Goal: Task Accomplishment & Management: Manage account settings

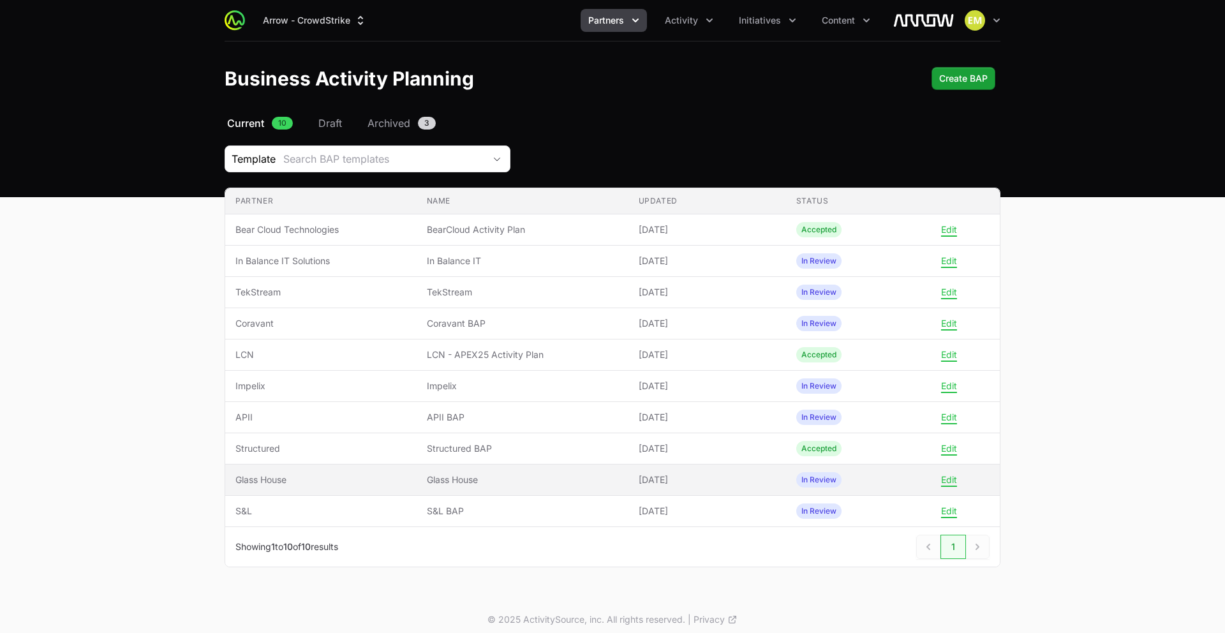
click at [409, 481] on td "Partner Glass House" at bounding box center [320, 479] width 191 height 31
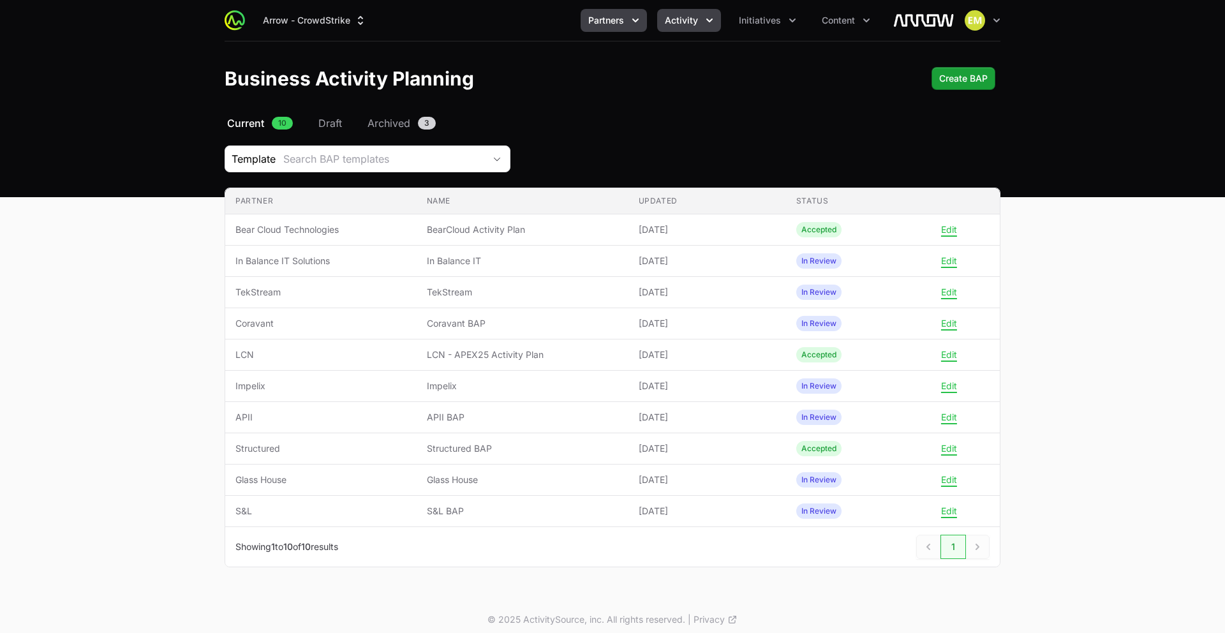
click at [694, 17] on span "Activity" at bounding box center [681, 20] width 33 height 13
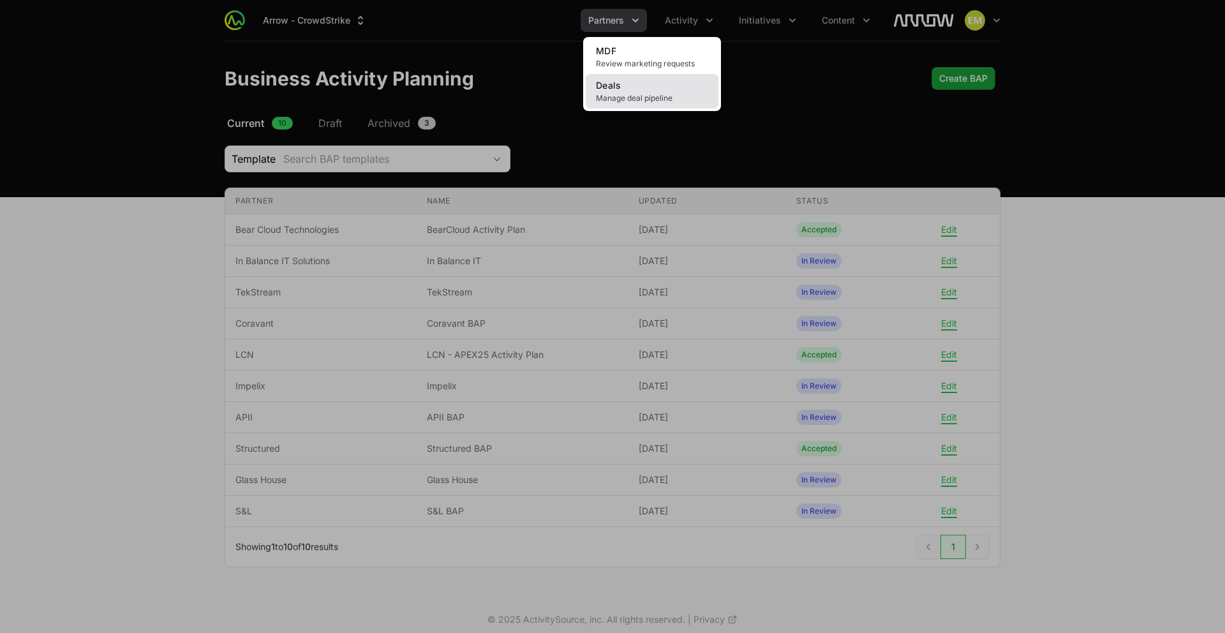
click at [663, 91] on link "Deals Manage deal pipeline" at bounding box center [652, 91] width 133 height 34
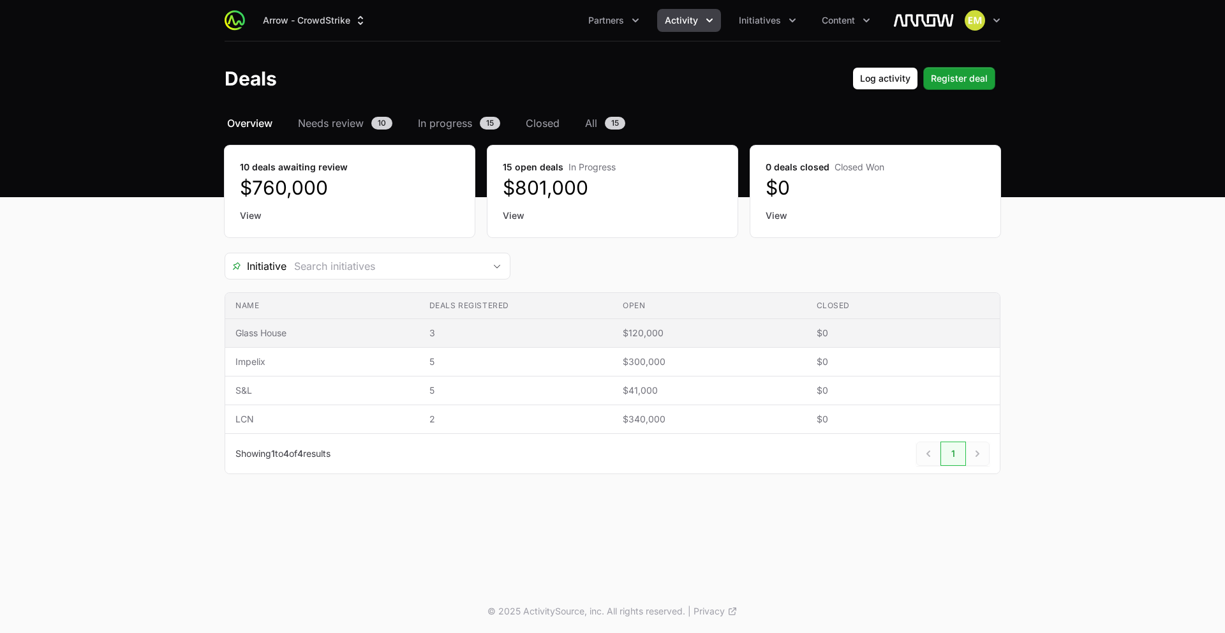
click at [638, 337] on span "$120,000" at bounding box center [709, 333] width 173 height 13
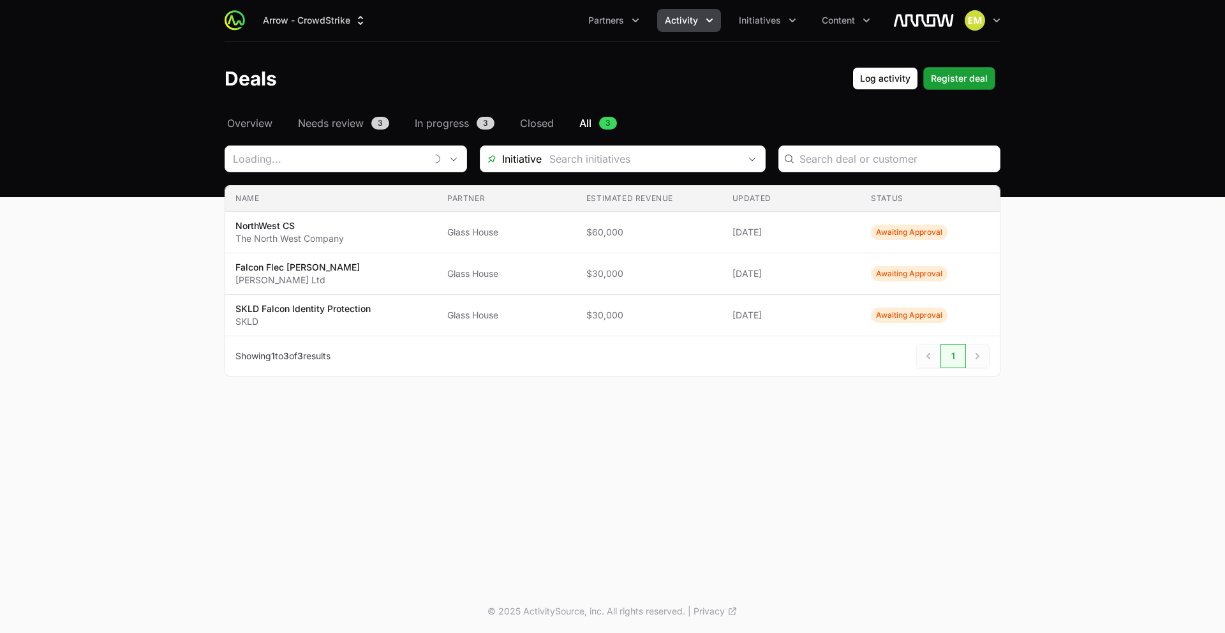
type input "Glass House"
click at [249, 127] on span "Overview" at bounding box center [249, 122] width 45 height 15
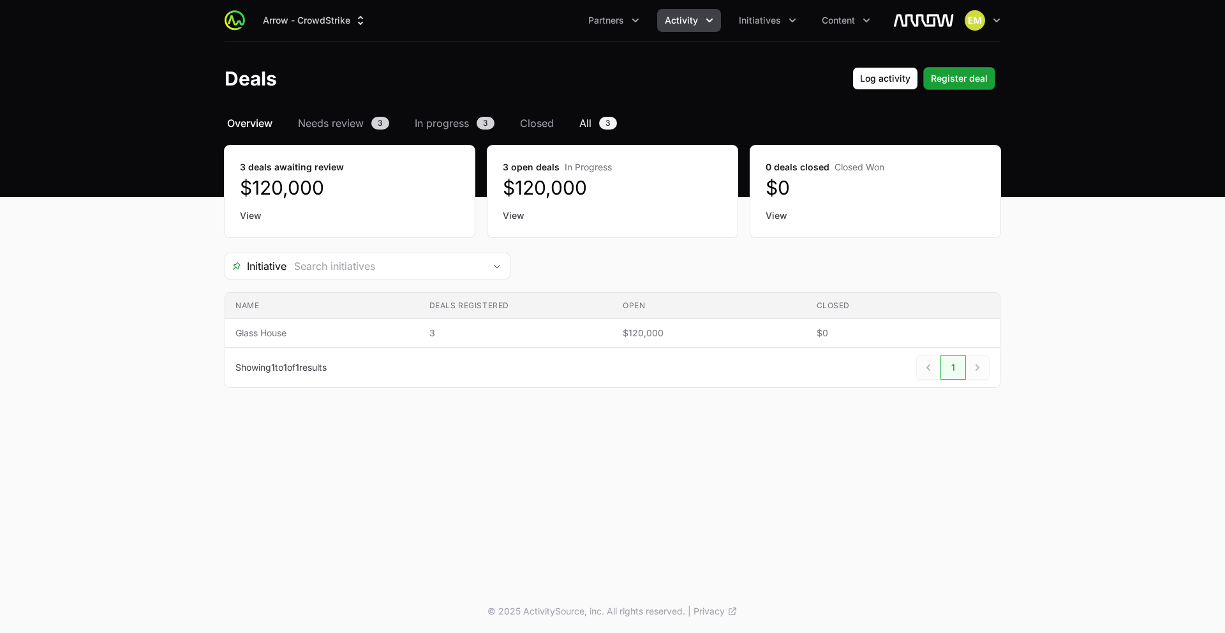
click at [586, 125] on span "All" at bounding box center [585, 122] width 12 height 15
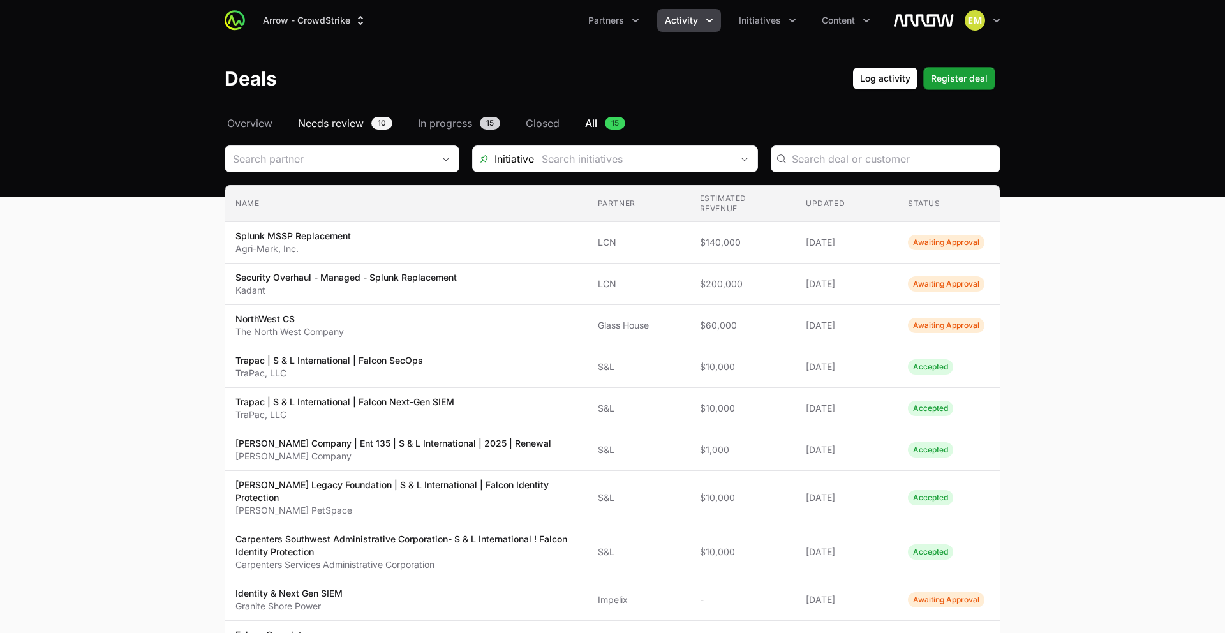
drag, startPoint x: 257, startPoint y: 121, endPoint x: 313, endPoint y: 124, distance: 56.3
click at [257, 121] on span "Overview" at bounding box center [249, 122] width 45 height 15
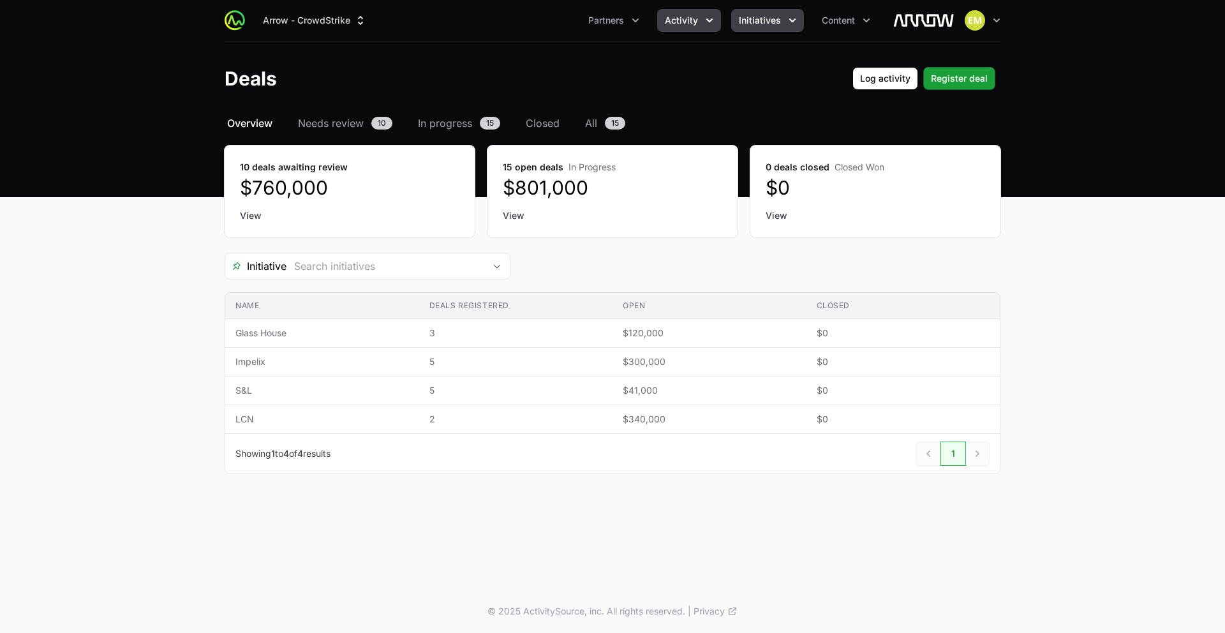
click at [761, 27] on button "Initiatives" at bounding box center [767, 20] width 73 height 23
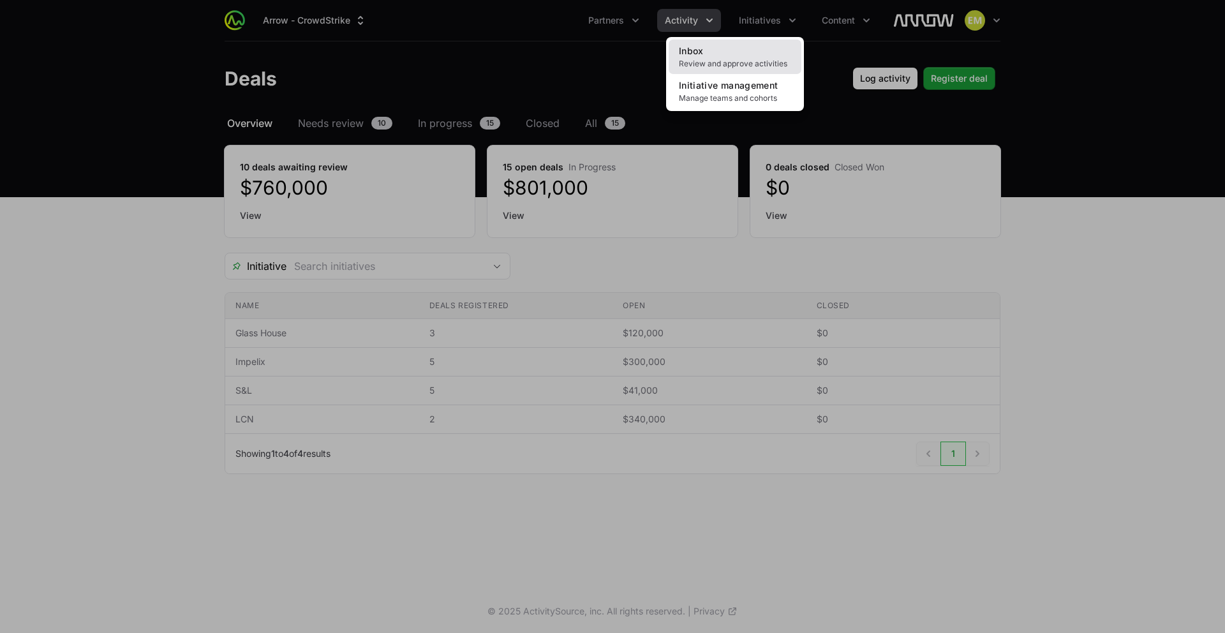
click at [748, 48] on link "Inbox Review and approve activities" at bounding box center [734, 57] width 133 height 34
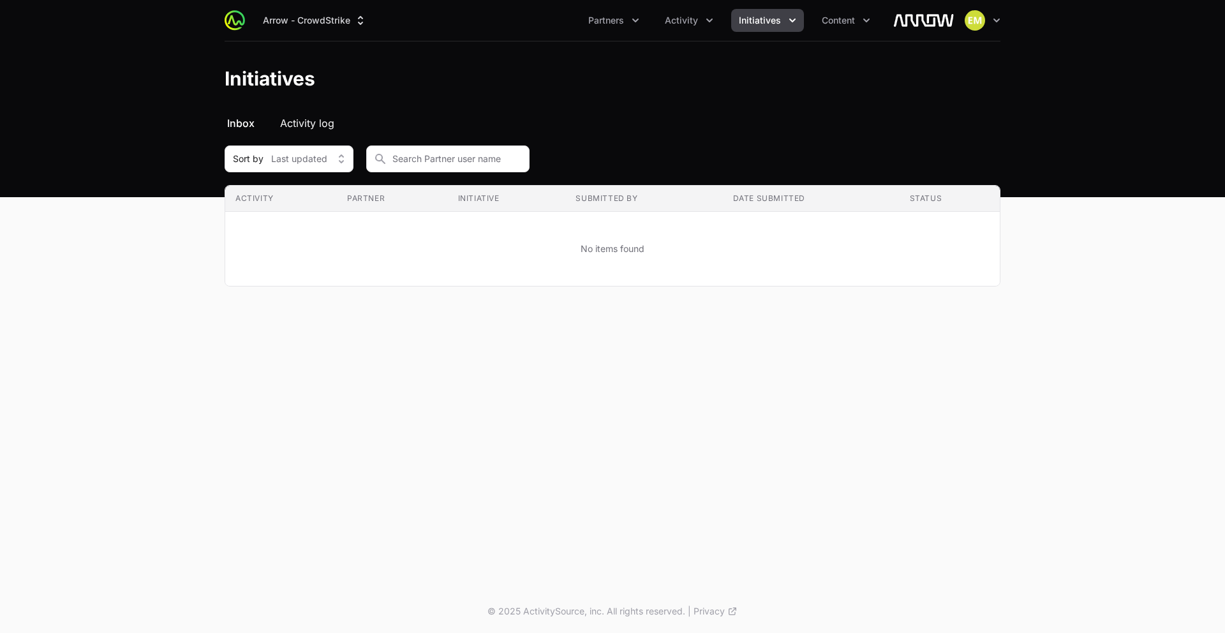
click at [316, 123] on span "Activity log" at bounding box center [307, 122] width 54 height 15
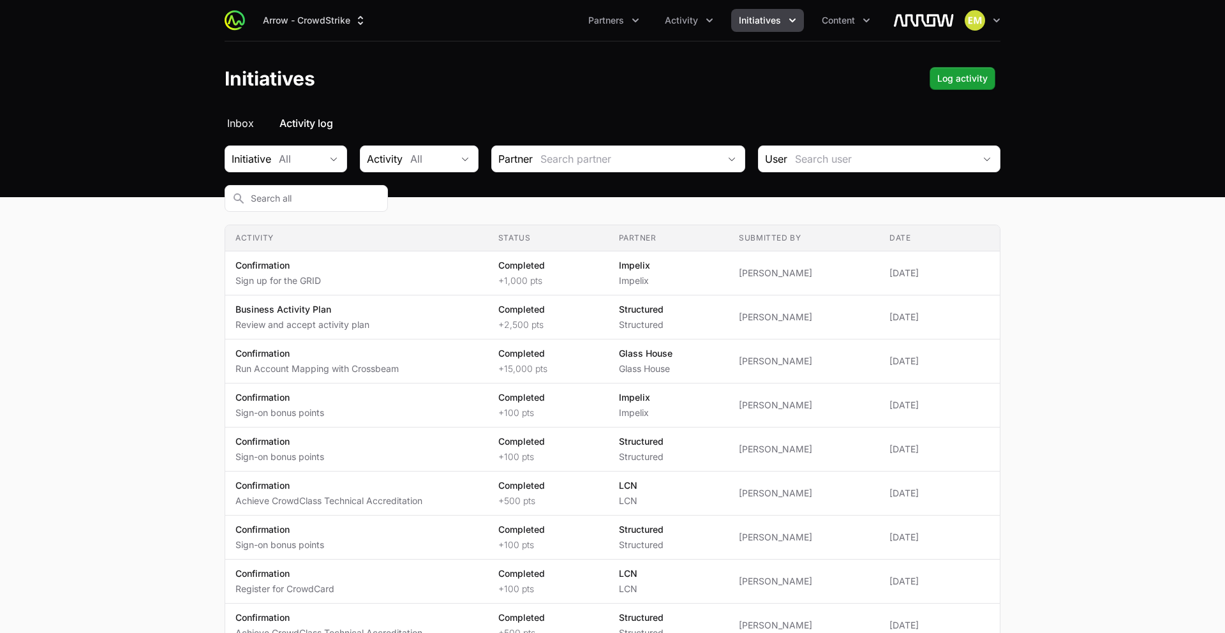
click at [231, 124] on span "Inbox" at bounding box center [240, 122] width 27 height 15
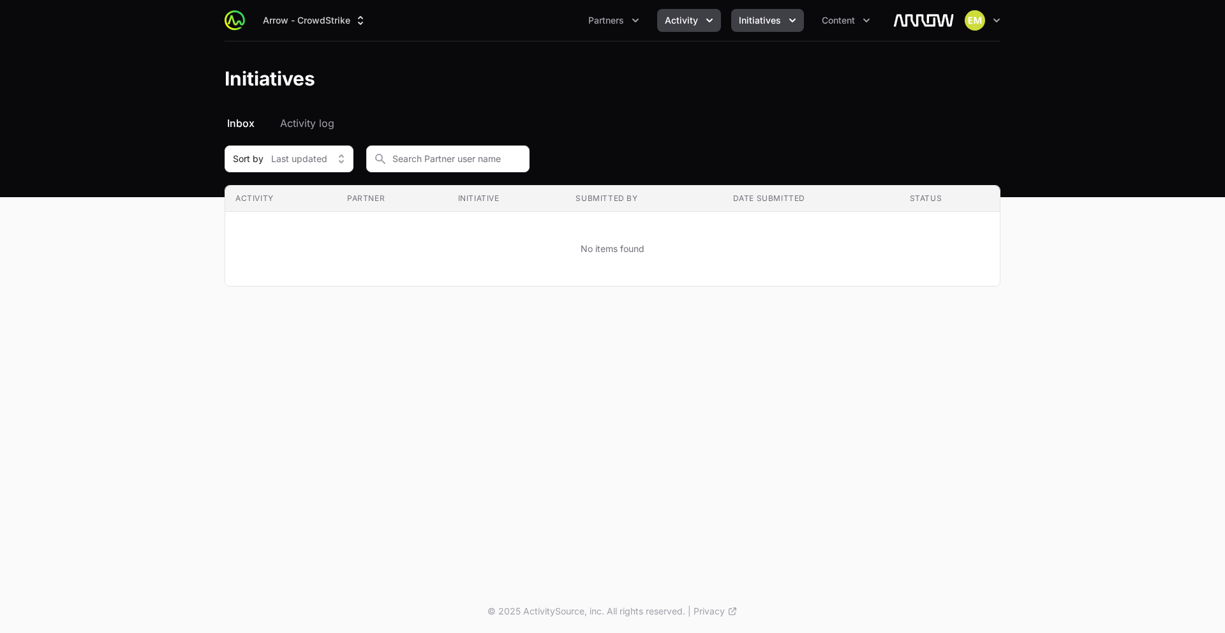
click at [666, 26] on span "Activity" at bounding box center [681, 20] width 33 height 13
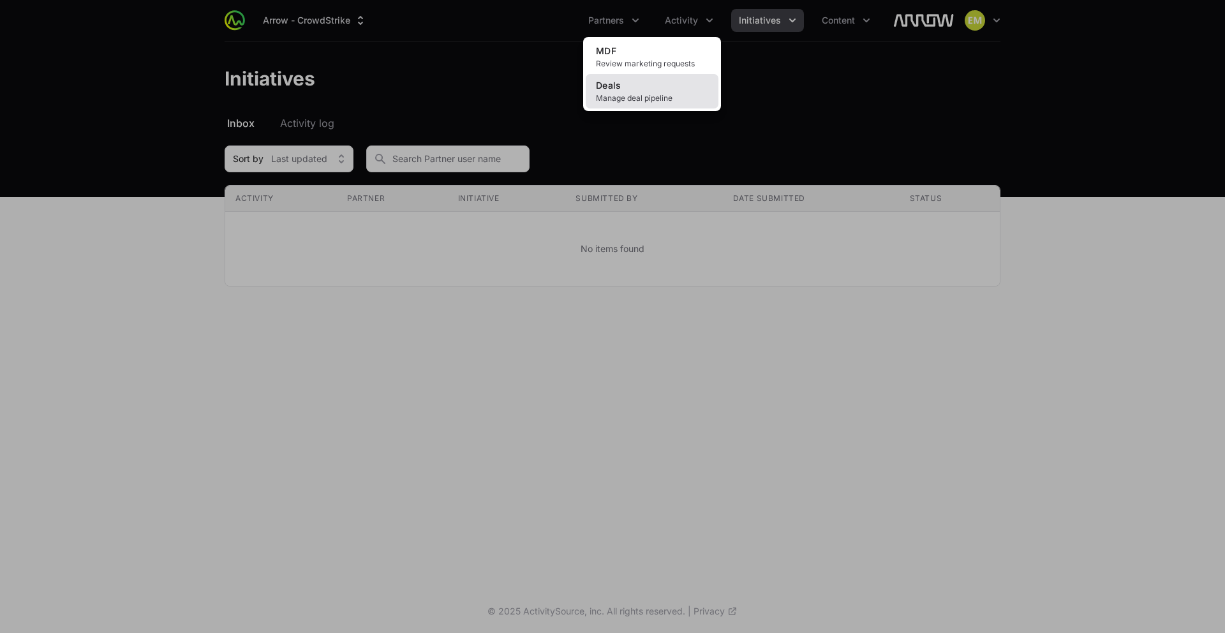
click at [635, 86] on link "Deals Manage deal pipeline" at bounding box center [652, 91] width 133 height 34
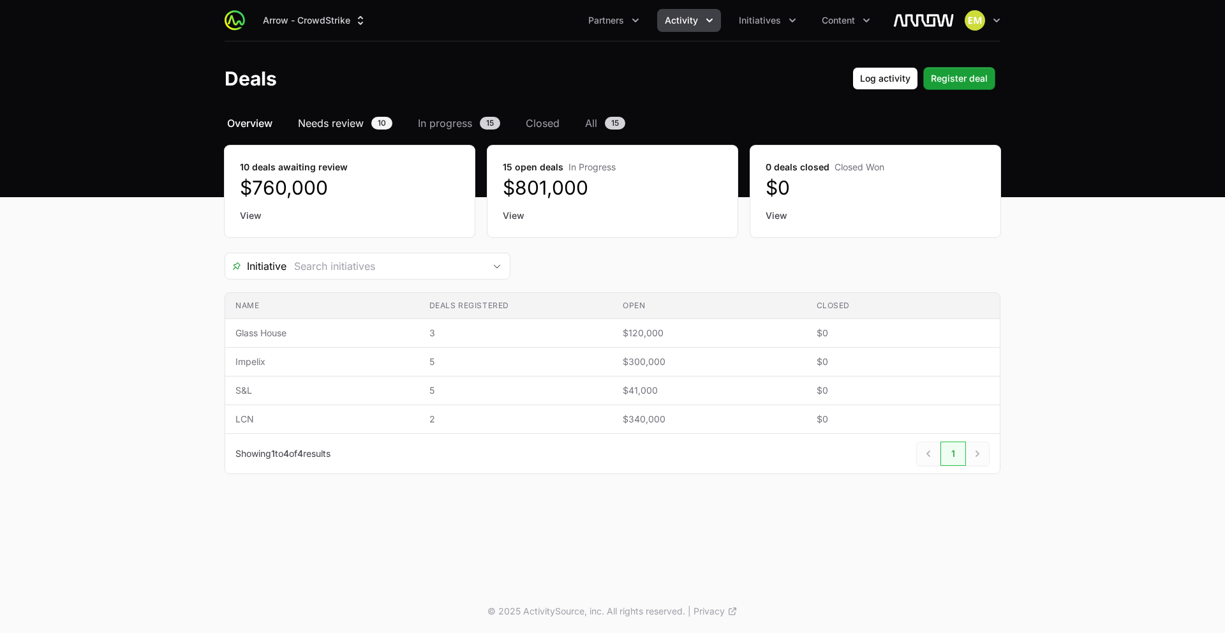
click at [321, 118] on span "Needs review" at bounding box center [331, 122] width 66 height 15
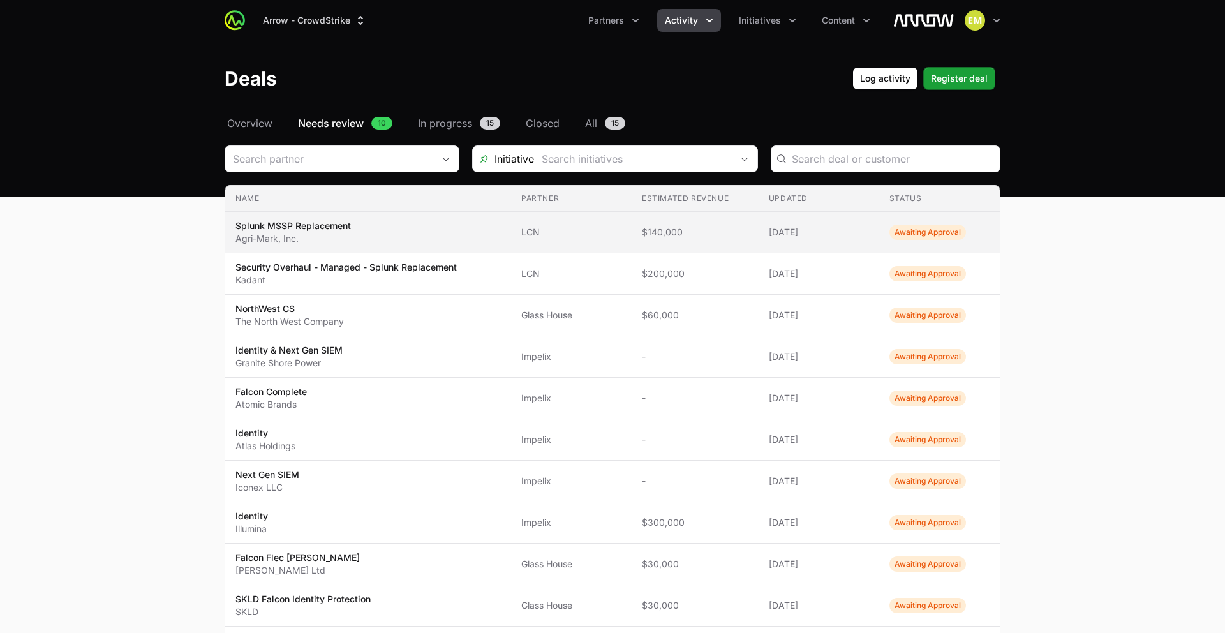
click at [343, 231] on p "Splunk MSSP Replacement" at bounding box center [292, 225] width 115 height 13
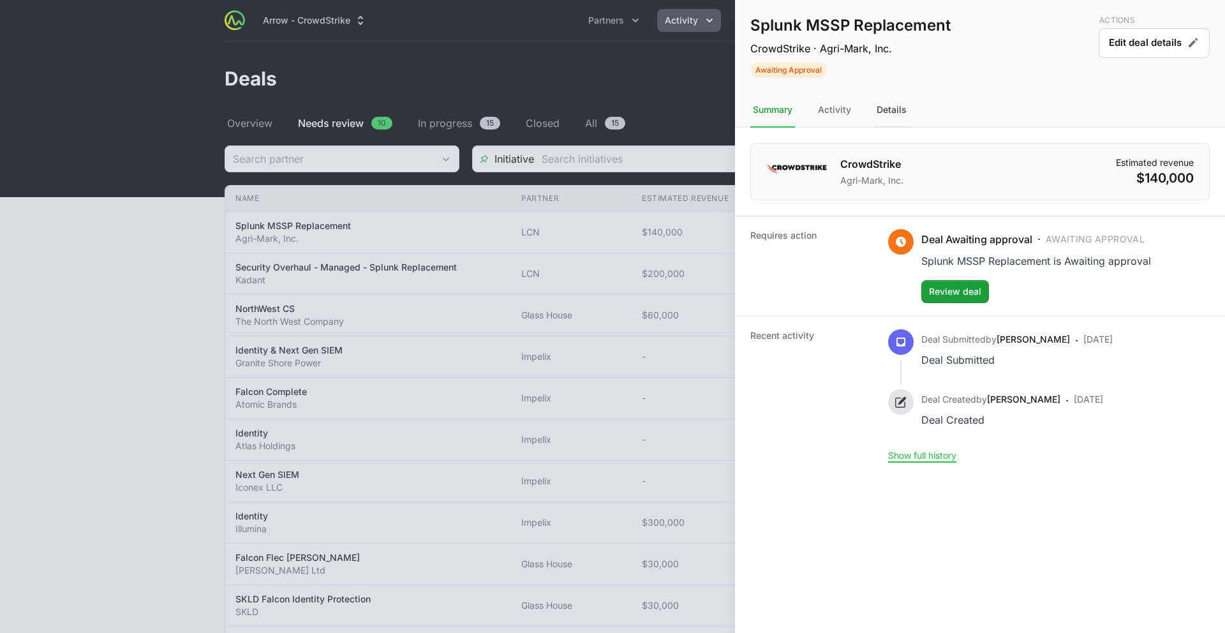
click at [890, 112] on div "Details" at bounding box center [891, 110] width 35 height 34
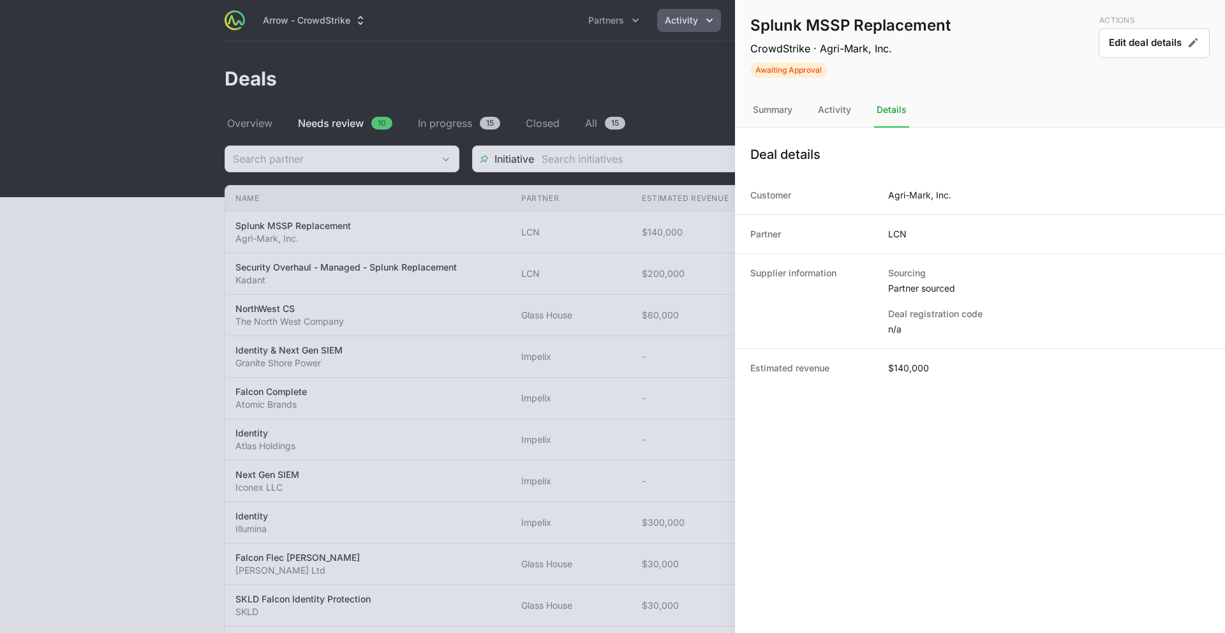
click at [669, 261] on div at bounding box center [612, 316] width 1225 height 633
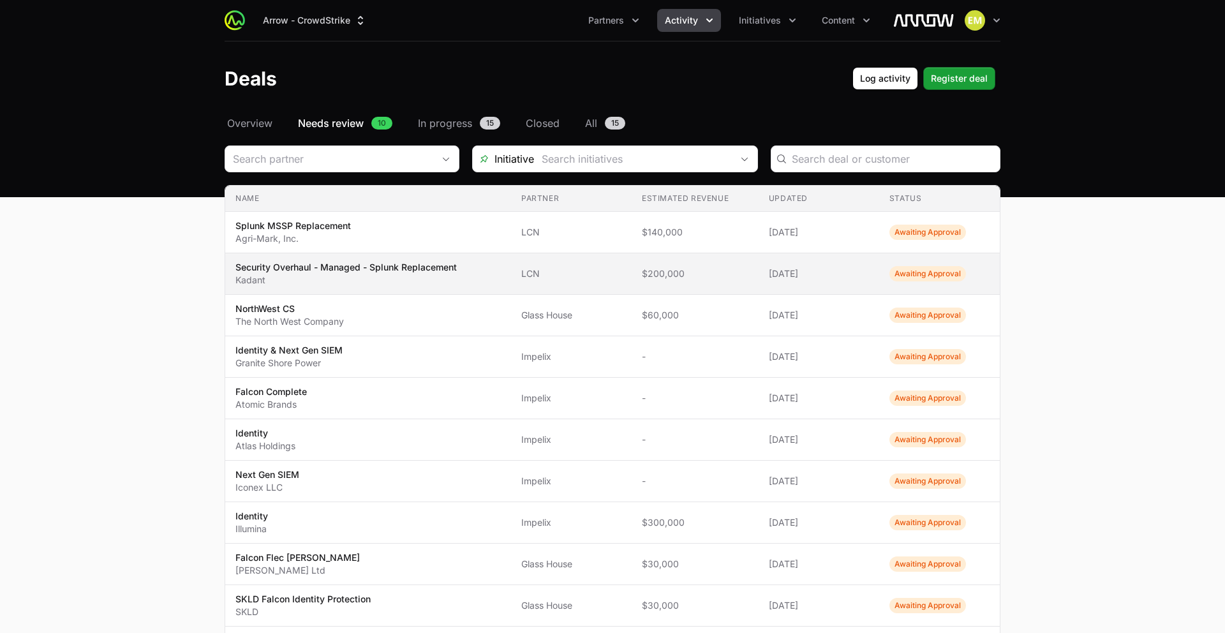
click at [811, 267] on span "[DATE]" at bounding box center [819, 273] width 100 height 13
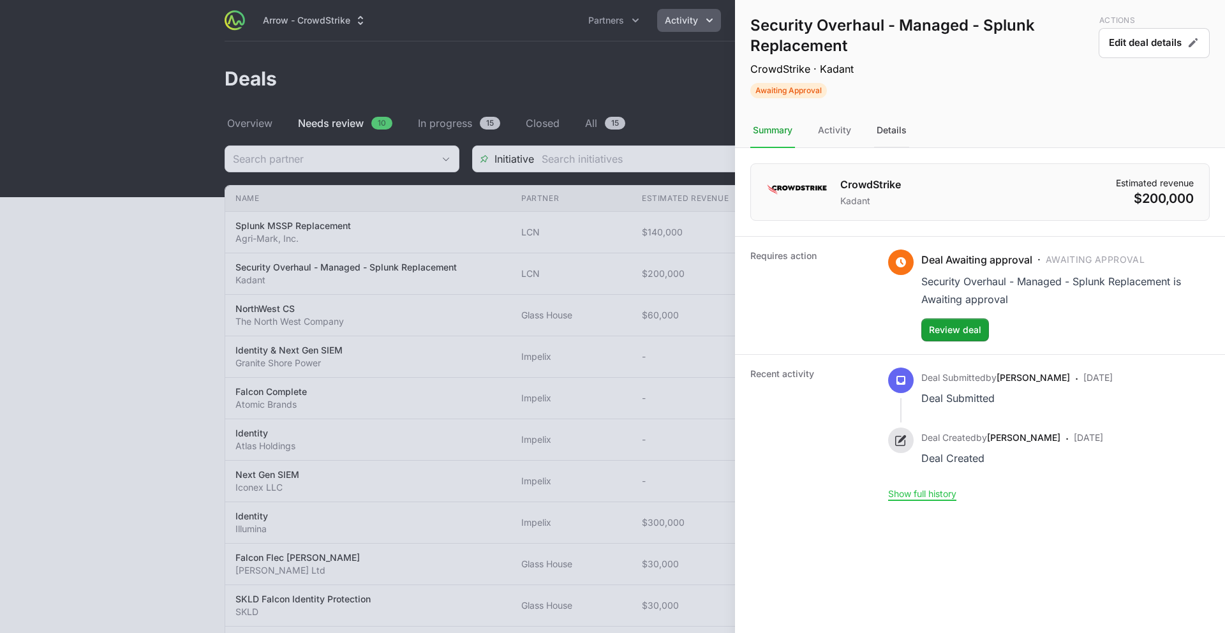
click at [886, 134] on div "Details" at bounding box center [891, 131] width 35 height 34
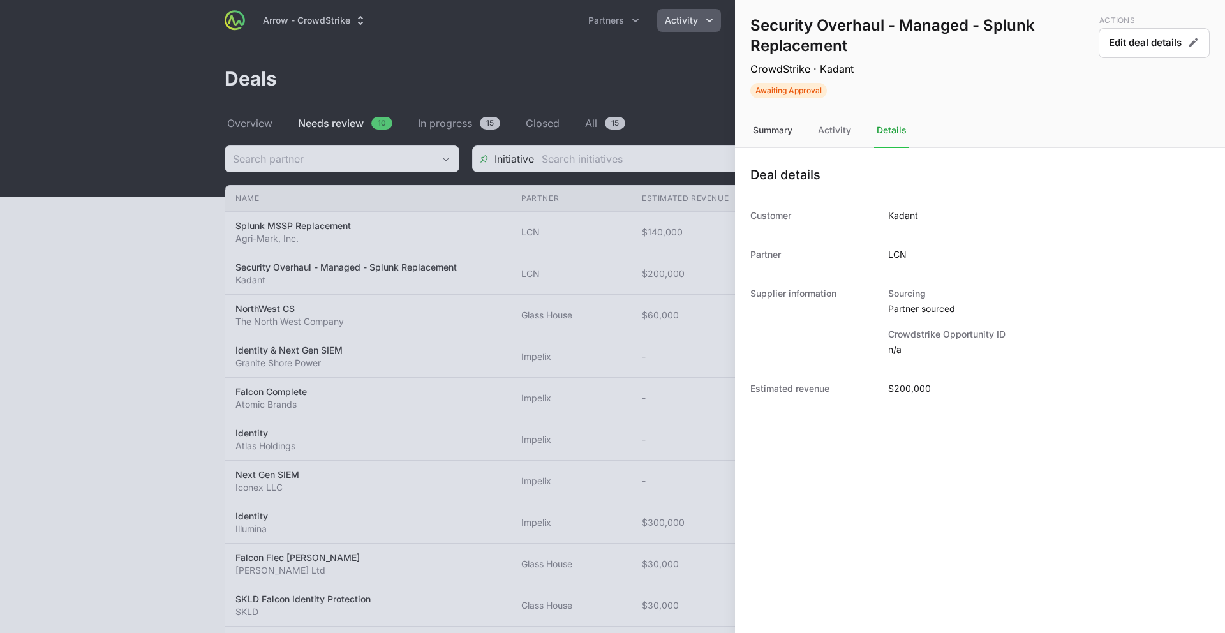
click at [781, 133] on div "Summary" at bounding box center [772, 131] width 45 height 34
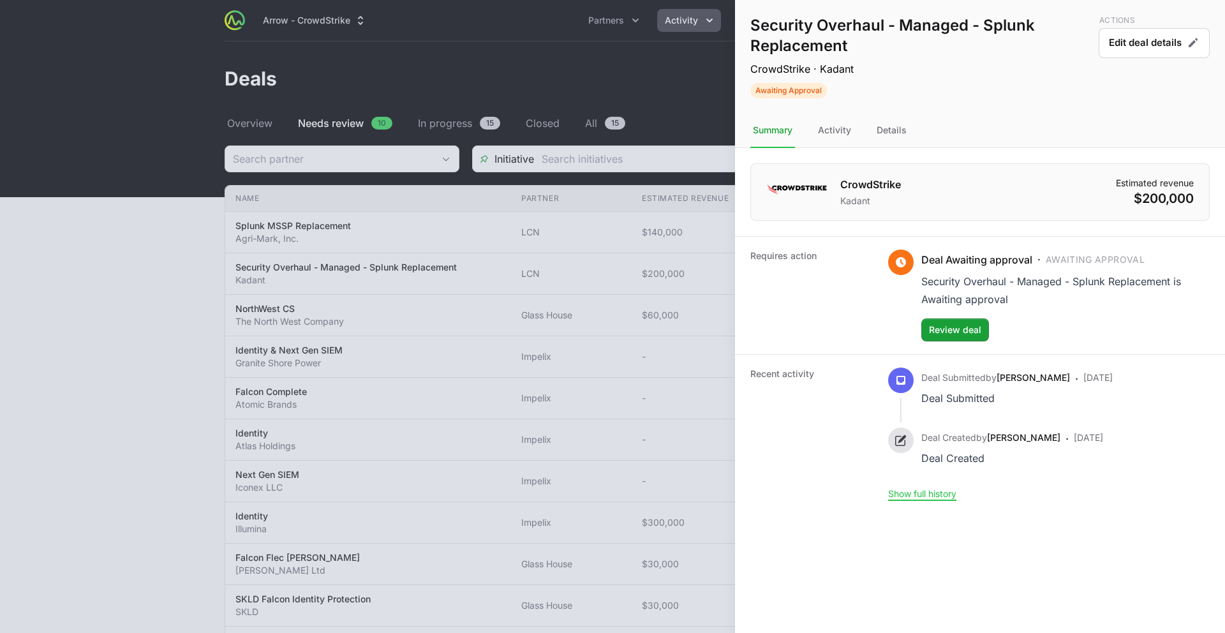
click at [591, 318] on div at bounding box center [612, 316] width 1225 height 633
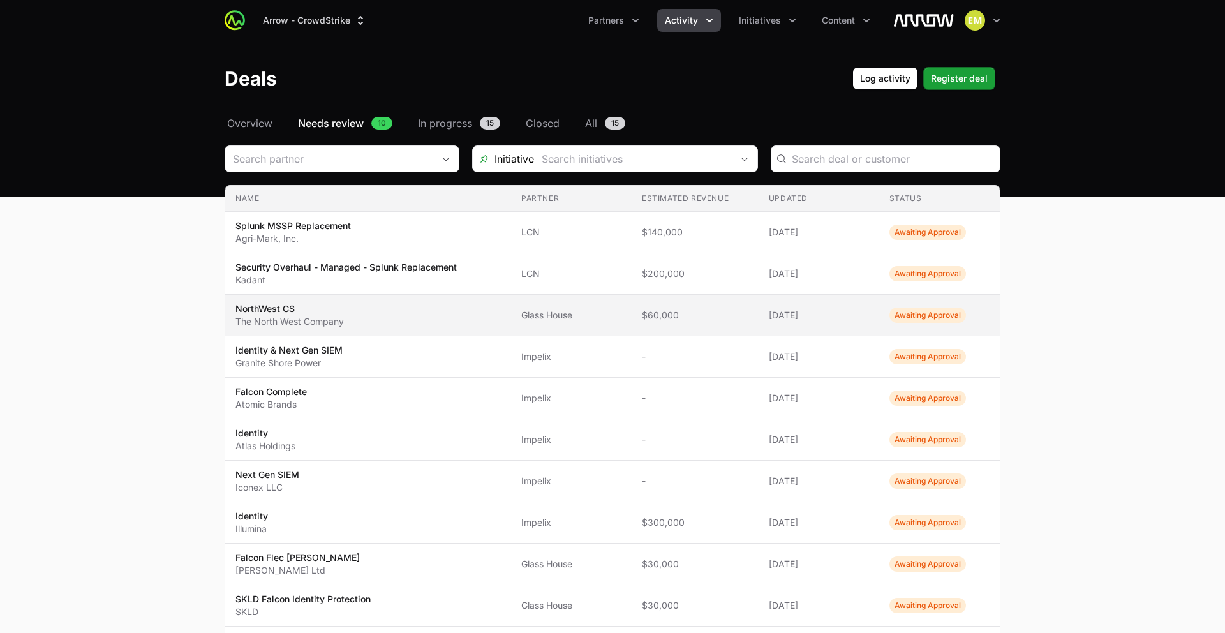
click at [587, 314] on span "Glass House" at bounding box center [571, 315] width 100 height 13
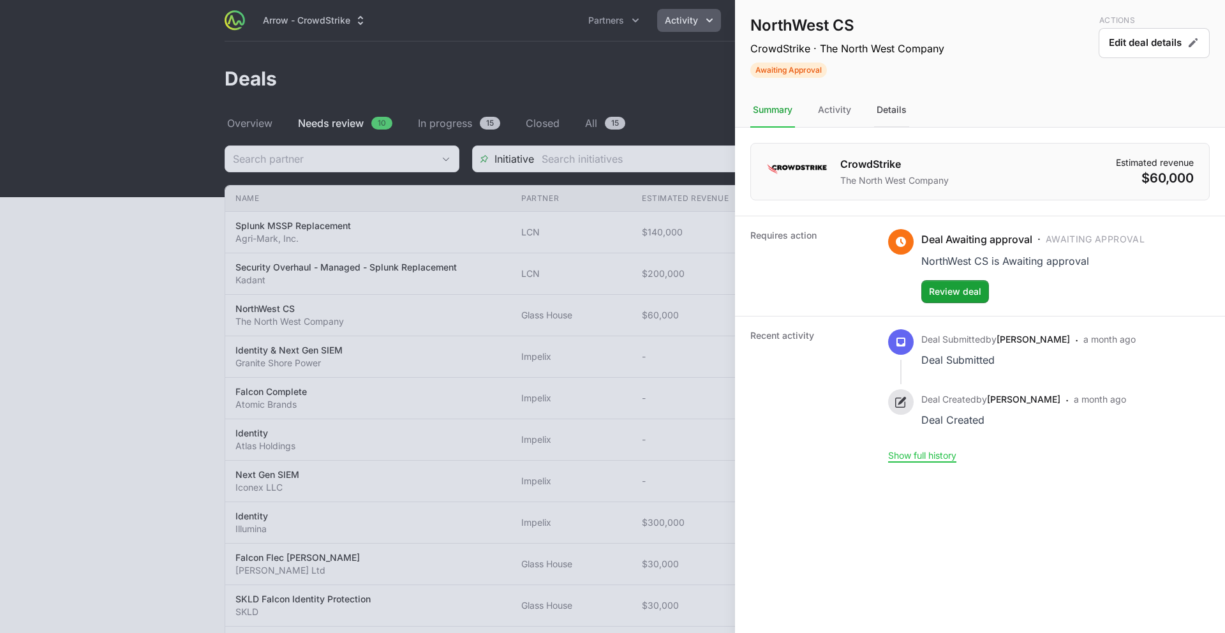
click at [894, 115] on div "Details" at bounding box center [891, 110] width 35 height 34
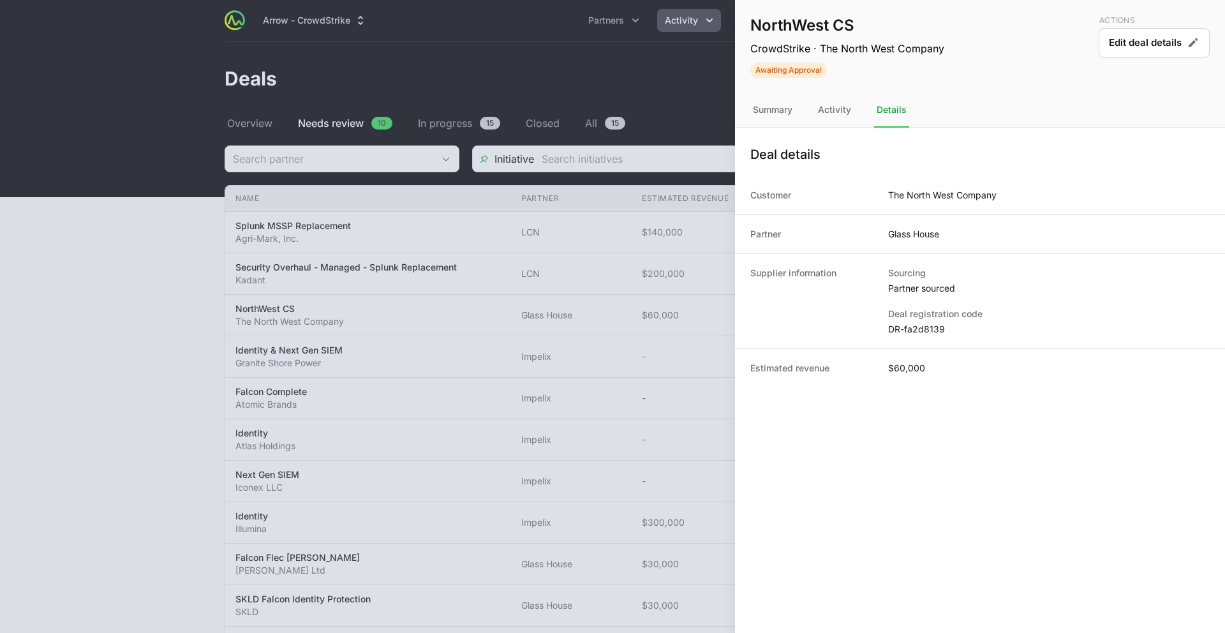
drag, startPoint x: 949, startPoint y: 330, endPoint x: 882, endPoint y: 329, distance: 67.0
click at [882, 329] on div "Supplier information Sourcing Partner sourced Deal registration code DR-fa2d8139" at bounding box center [980, 300] width 490 height 95
copy dd "DR-fa2d8139"
click at [656, 232] on div at bounding box center [612, 316] width 1225 height 633
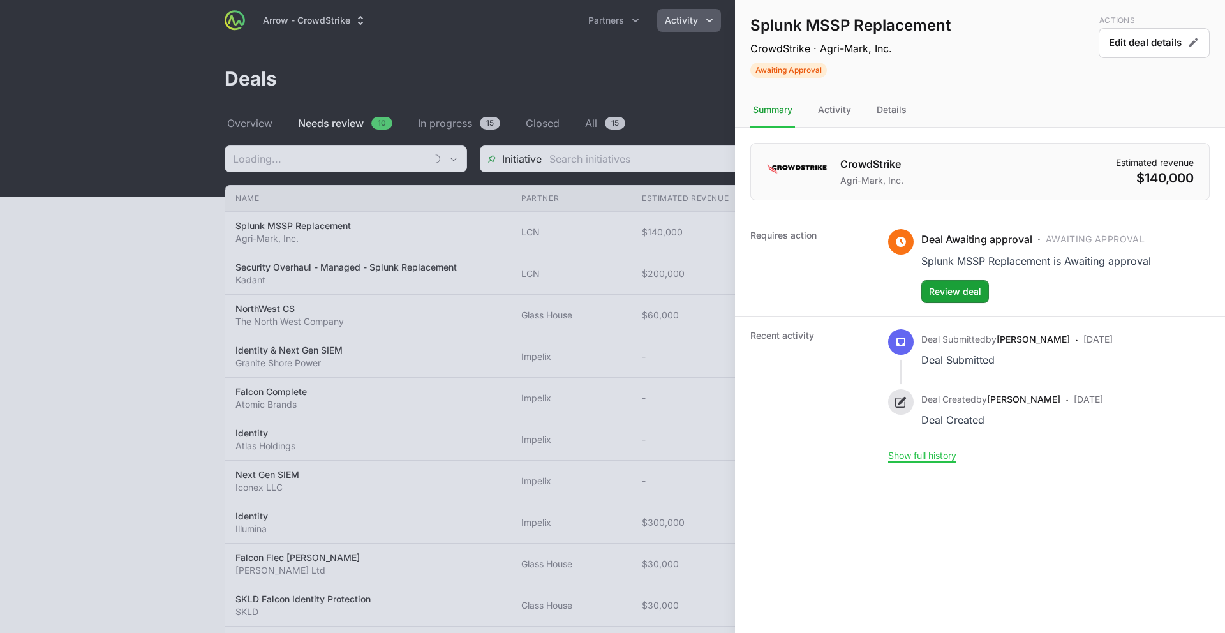
click at [633, 75] on div at bounding box center [612, 316] width 1225 height 633
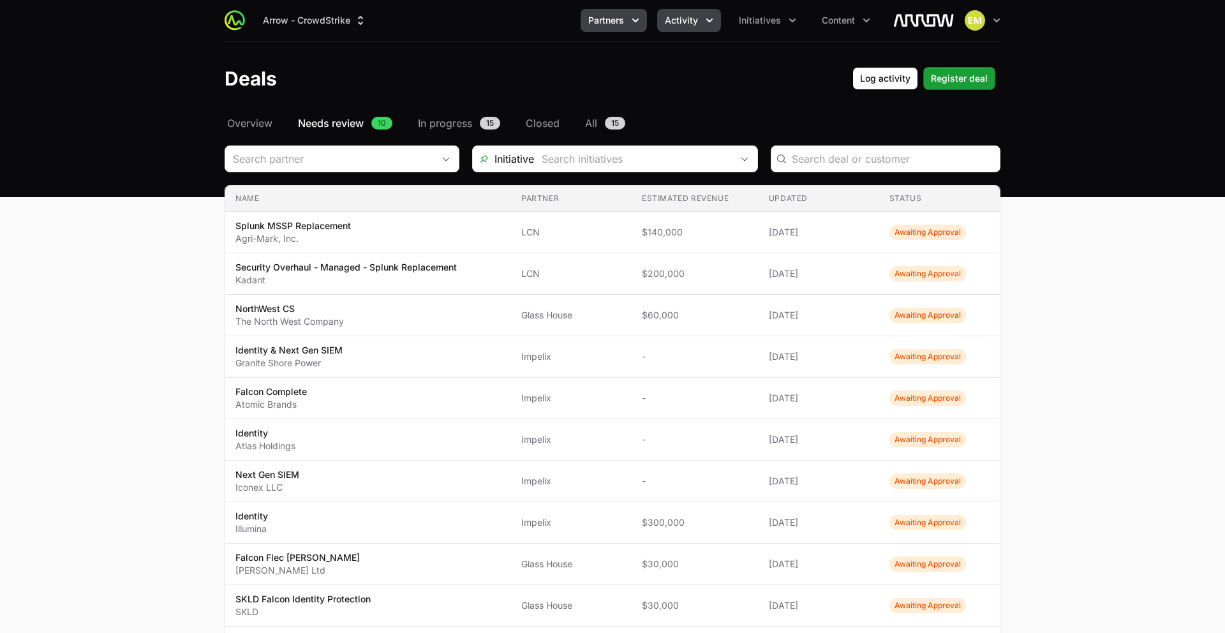
click at [635, 21] on icon "Partners menu" at bounding box center [635, 20] width 13 height 13
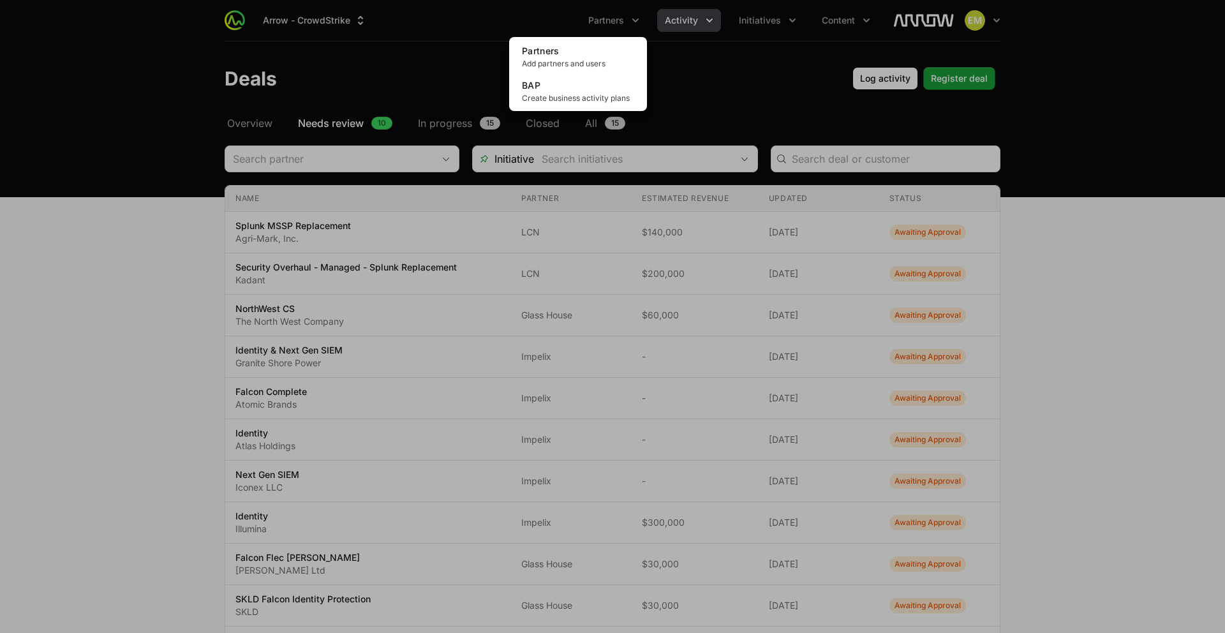
click at [670, 22] on div "Partners menu" at bounding box center [612, 316] width 1225 height 633
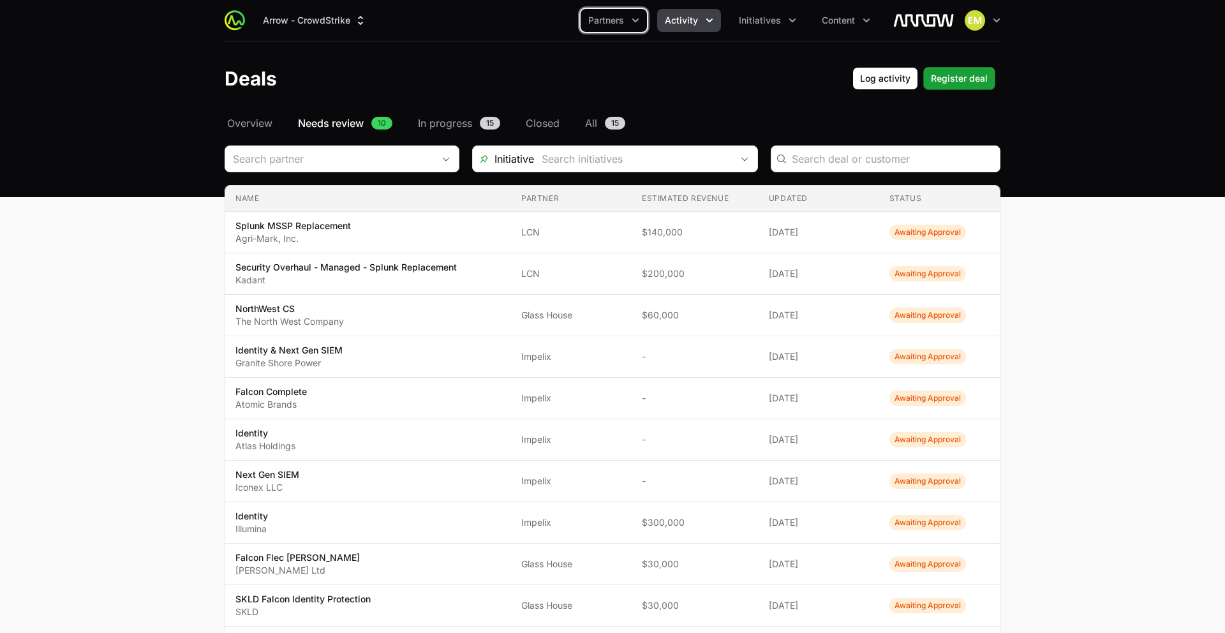
click at [670, 22] on span "Activity" at bounding box center [681, 20] width 33 height 13
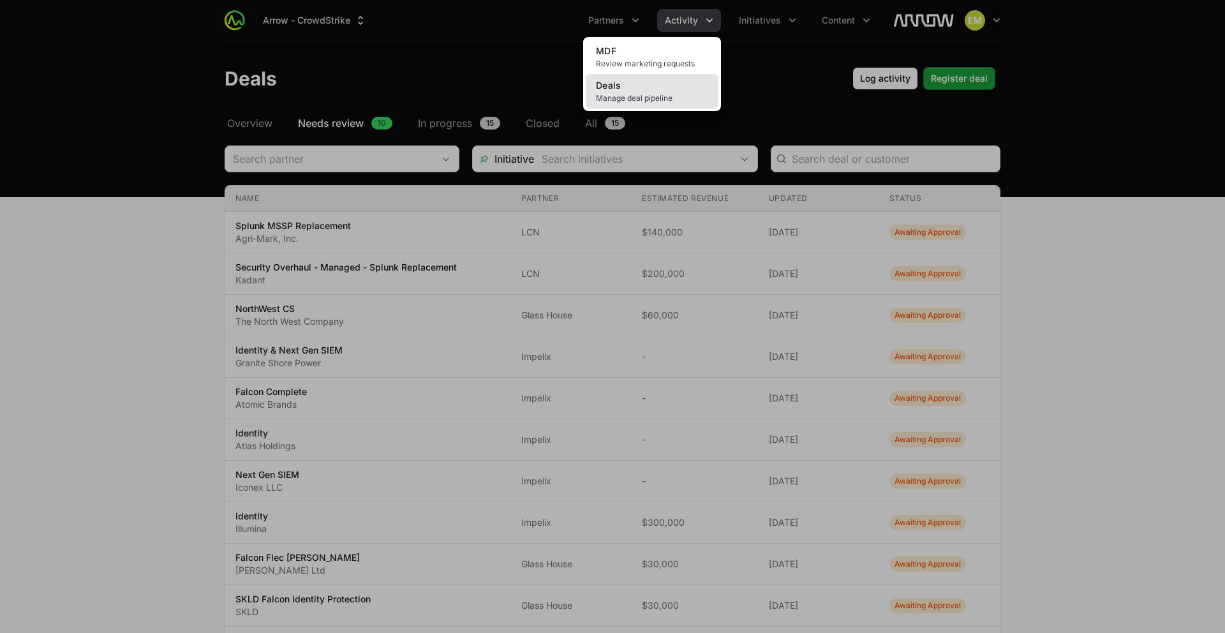
click at [635, 87] on link "Deals Manage deal pipeline" at bounding box center [652, 91] width 133 height 34
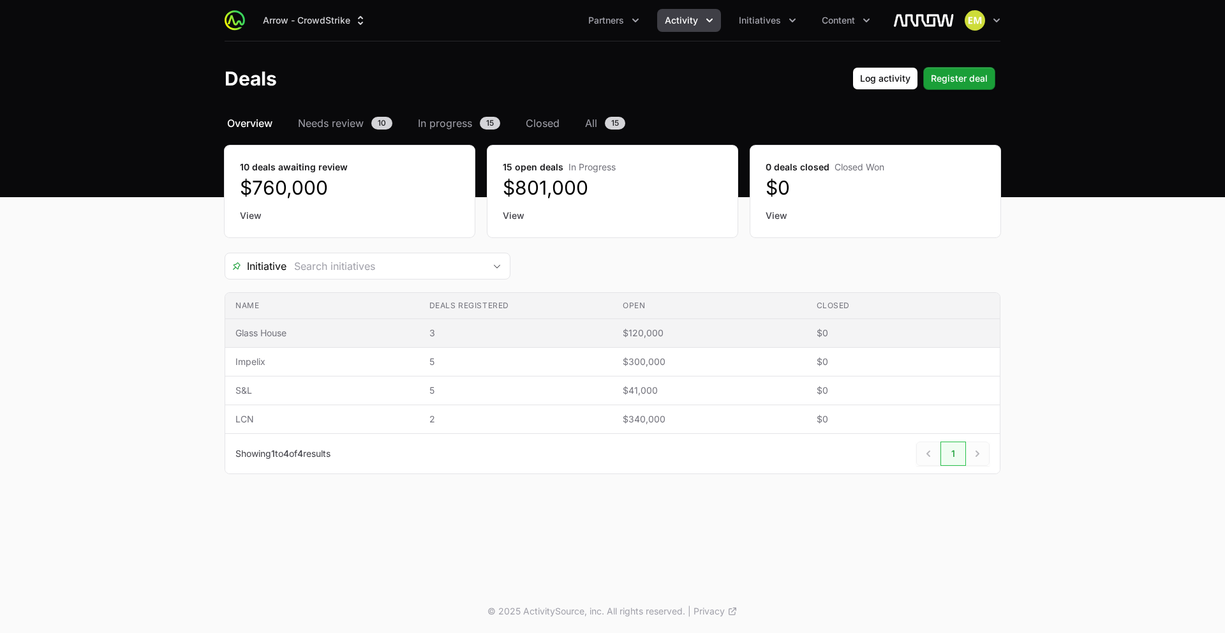
click at [373, 337] on span "Glass House" at bounding box center [321, 333] width 173 height 13
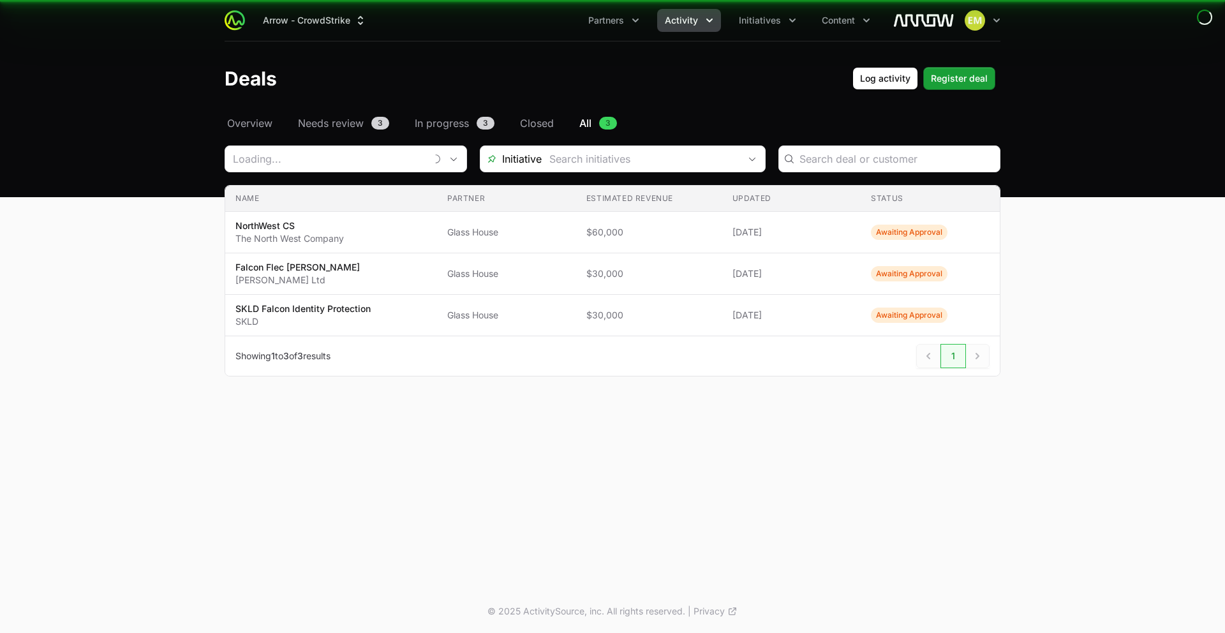
type input "Glass House"
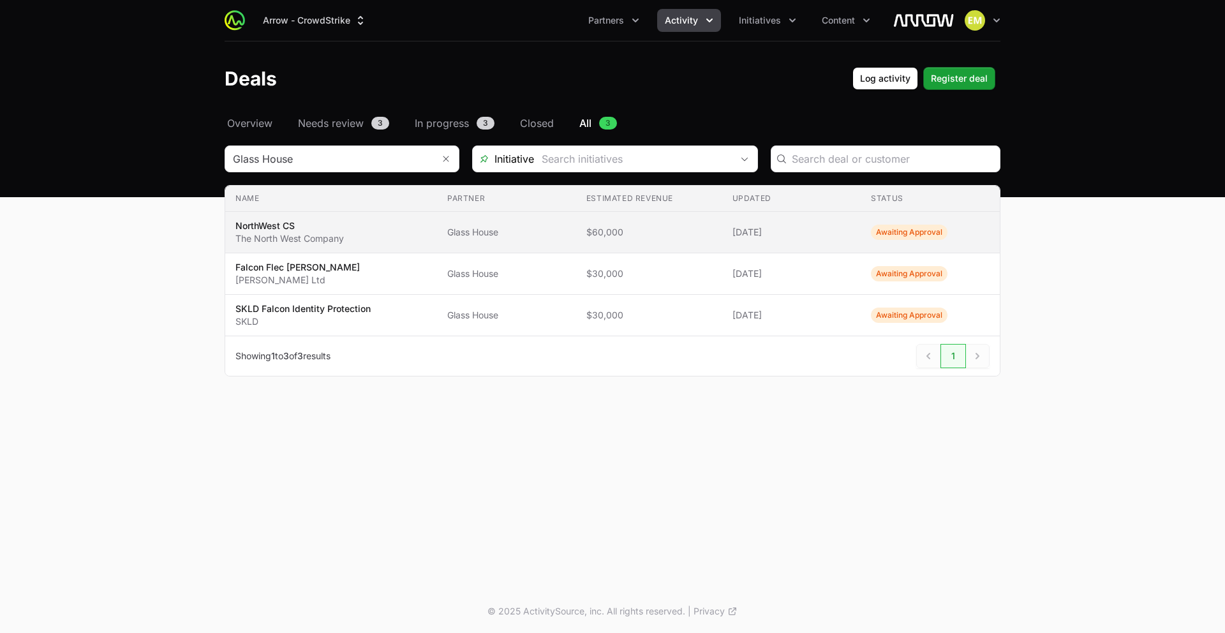
click at [686, 232] on span "$60,000" at bounding box center [649, 232] width 126 height 13
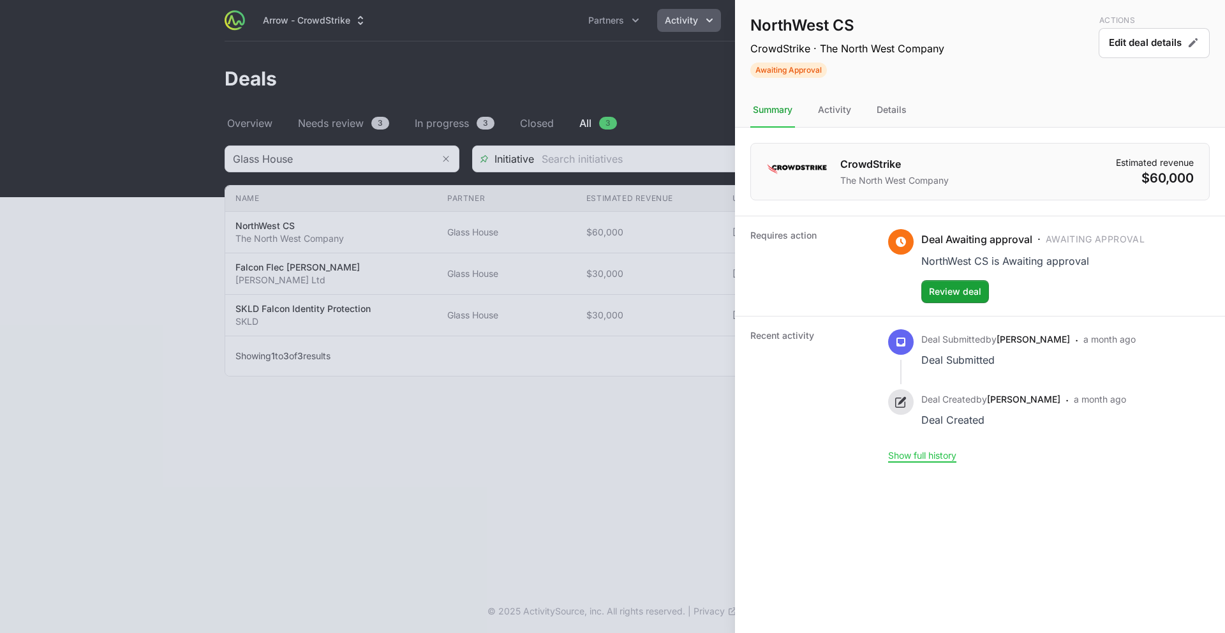
click at [490, 409] on div at bounding box center [612, 316] width 1225 height 633
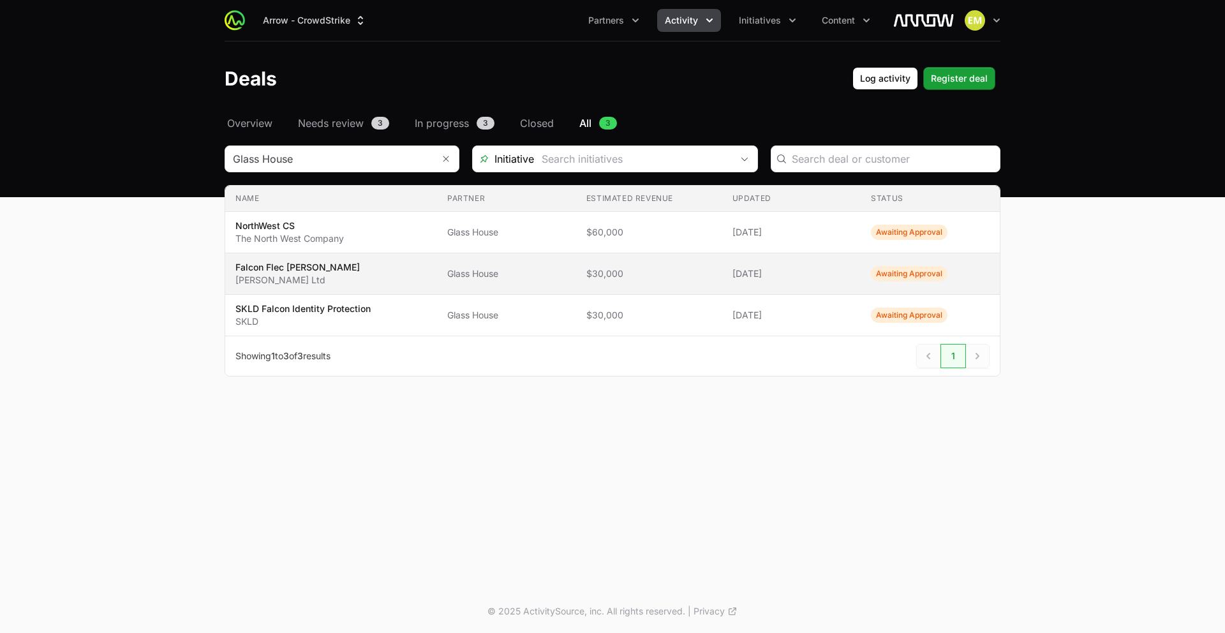
click at [491, 281] on td "Partner Glass House" at bounding box center [506, 273] width 139 height 41
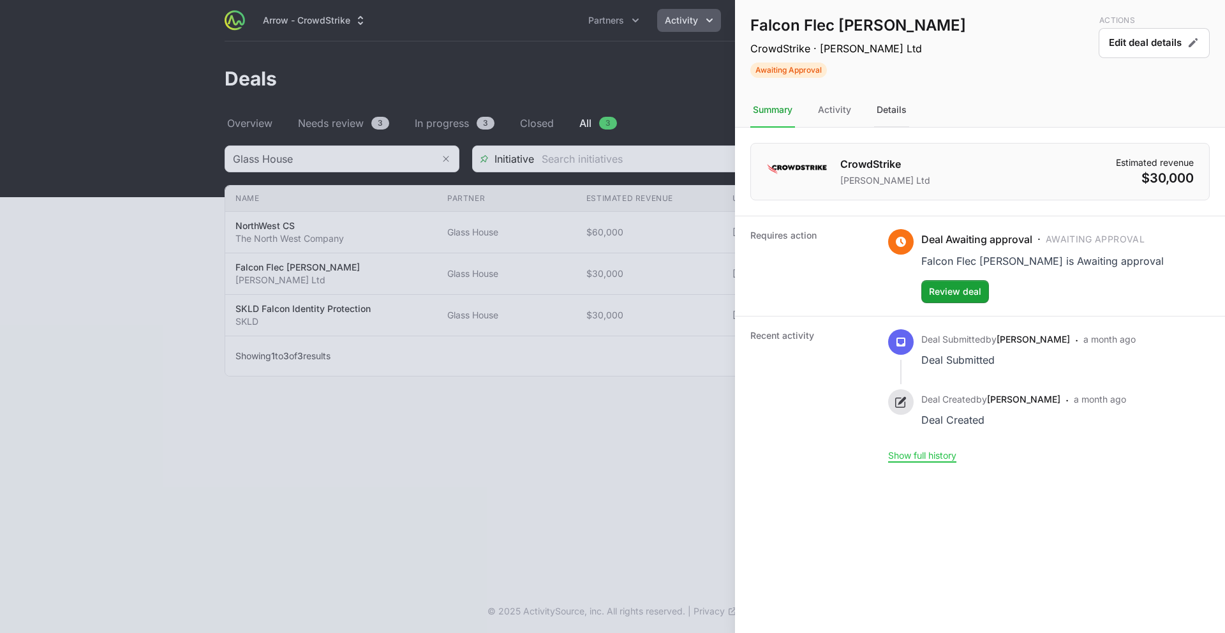
click at [889, 109] on div "Details" at bounding box center [891, 110] width 35 height 34
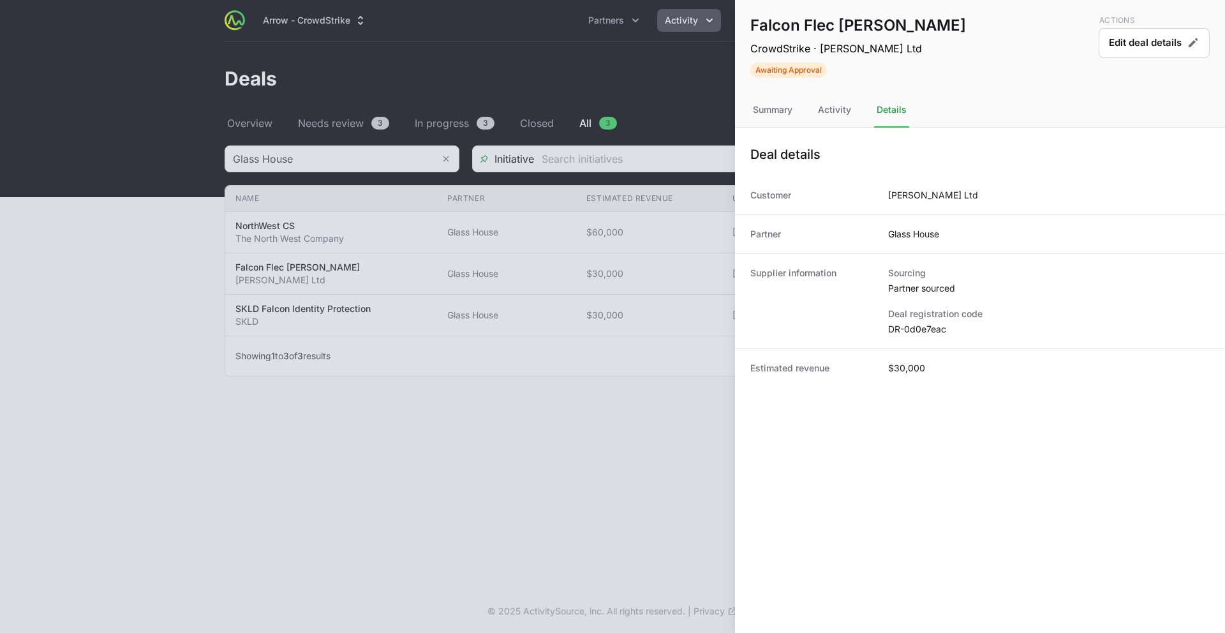
click at [654, 317] on div at bounding box center [612, 316] width 1225 height 633
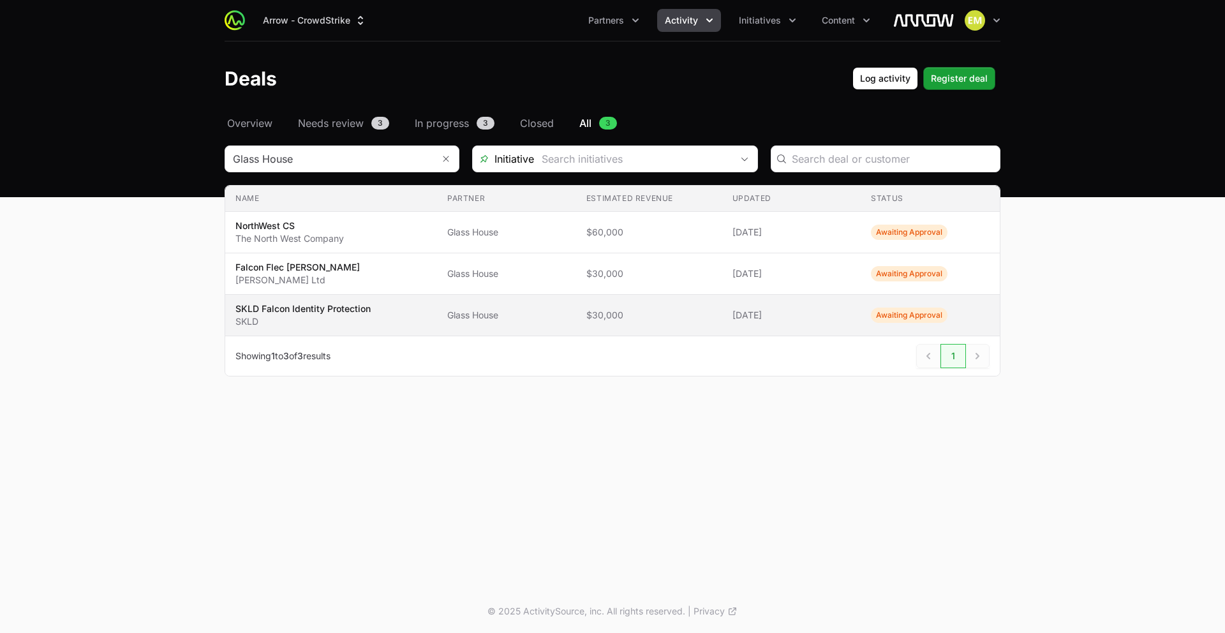
click at [629, 310] on span "$30,000" at bounding box center [649, 315] width 126 height 13
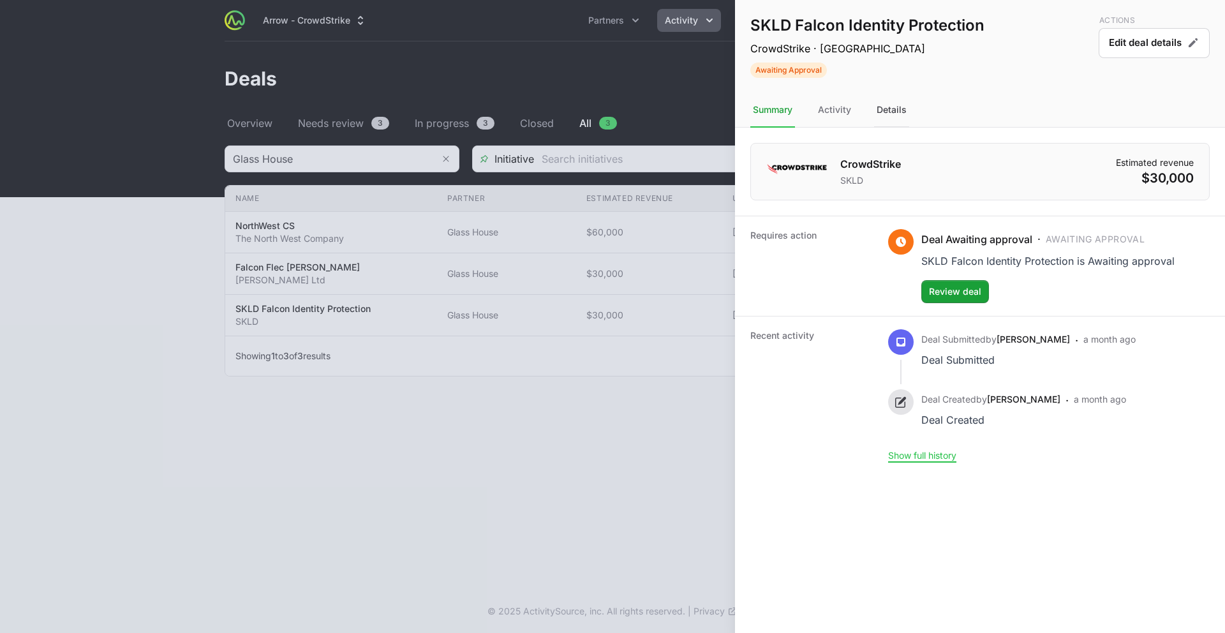
click at [892, 109] on div "Details" at bounding box center [891, 110] width 35 height 34
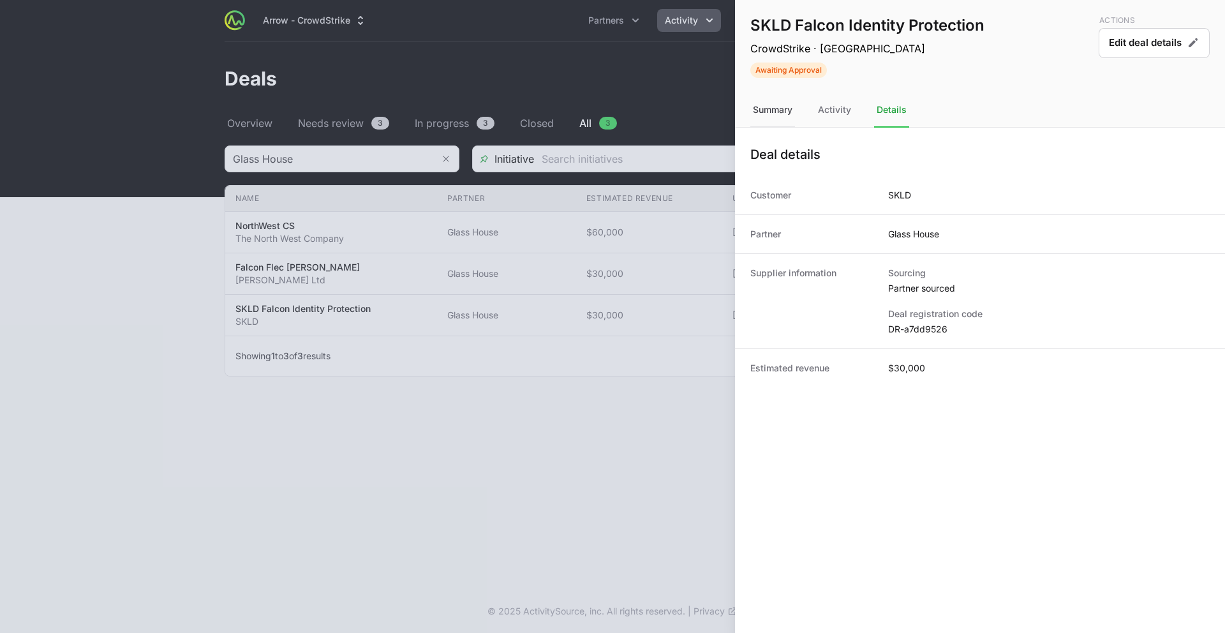
click at [778, 116] on div "Summary" at bounding box center [772, 110] width 45 height 34
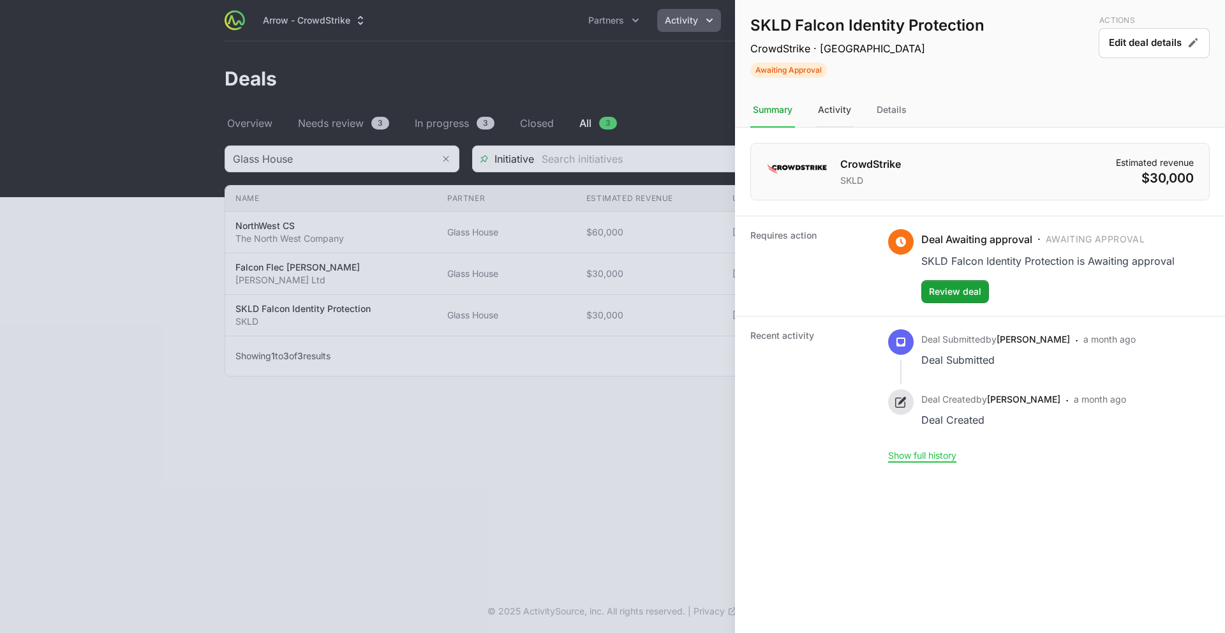
click at [843, 126] on div "Activity" at bounding box center [834, 110] width 38 height 34
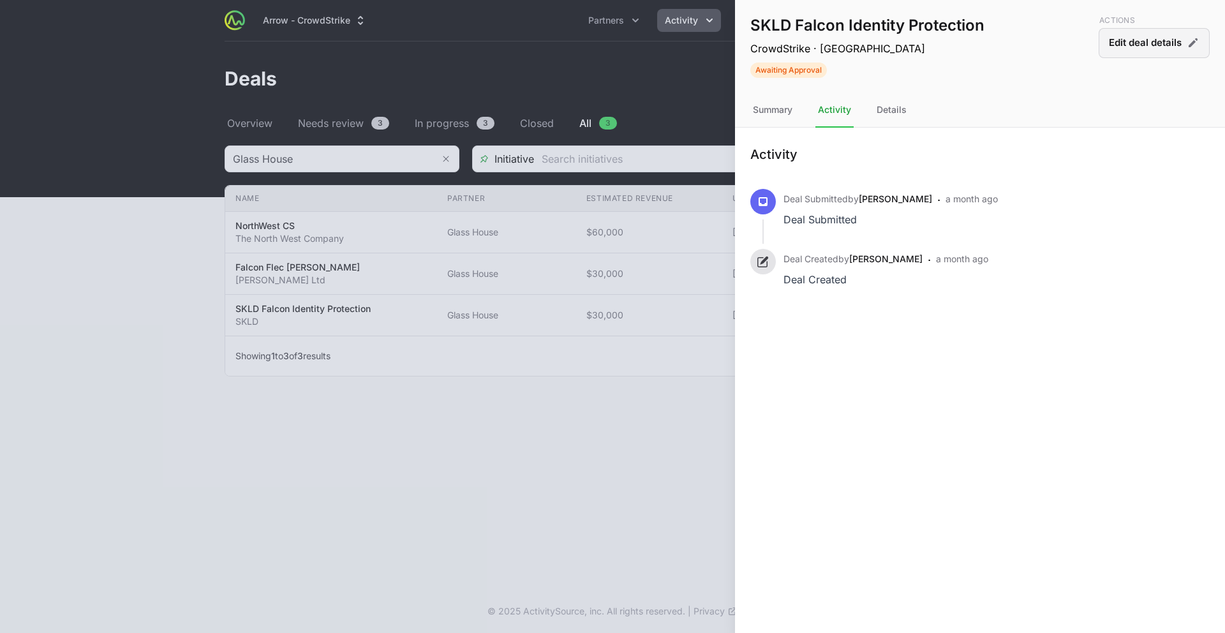
click at [1132, 49] on button "Edit deal details" at bounding box center [1153, 43] width 111 height 30
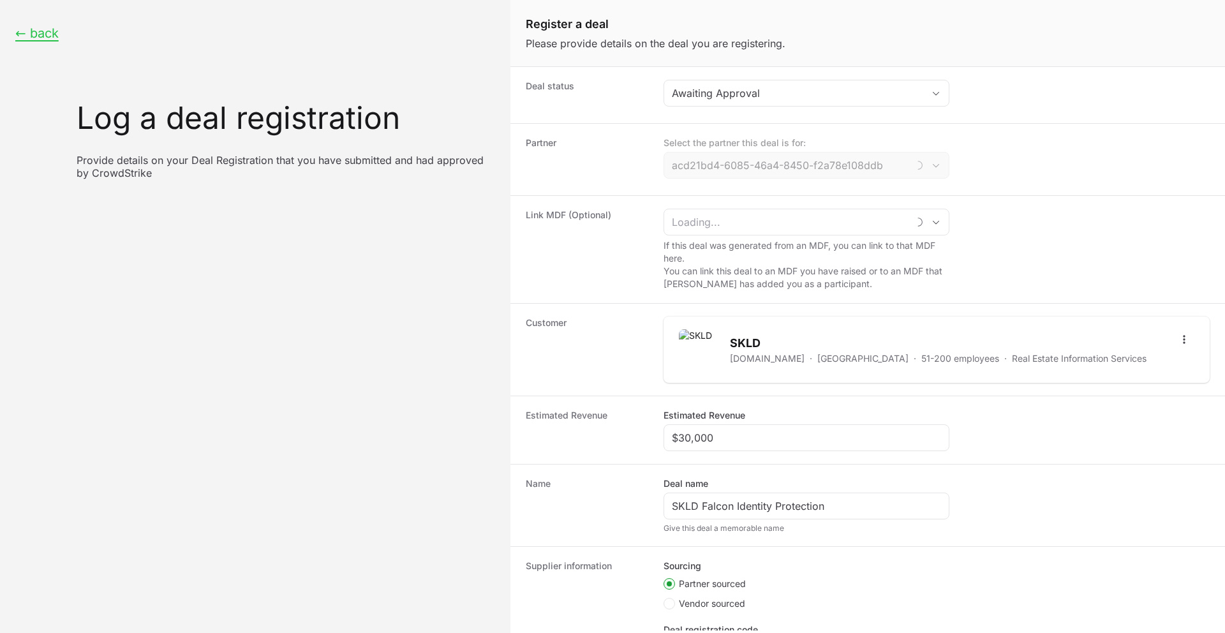
type input "Glass House"
click at [778, 93] on div "Awaiting Approval" at bounding box center [797, 92] width 251 height 15
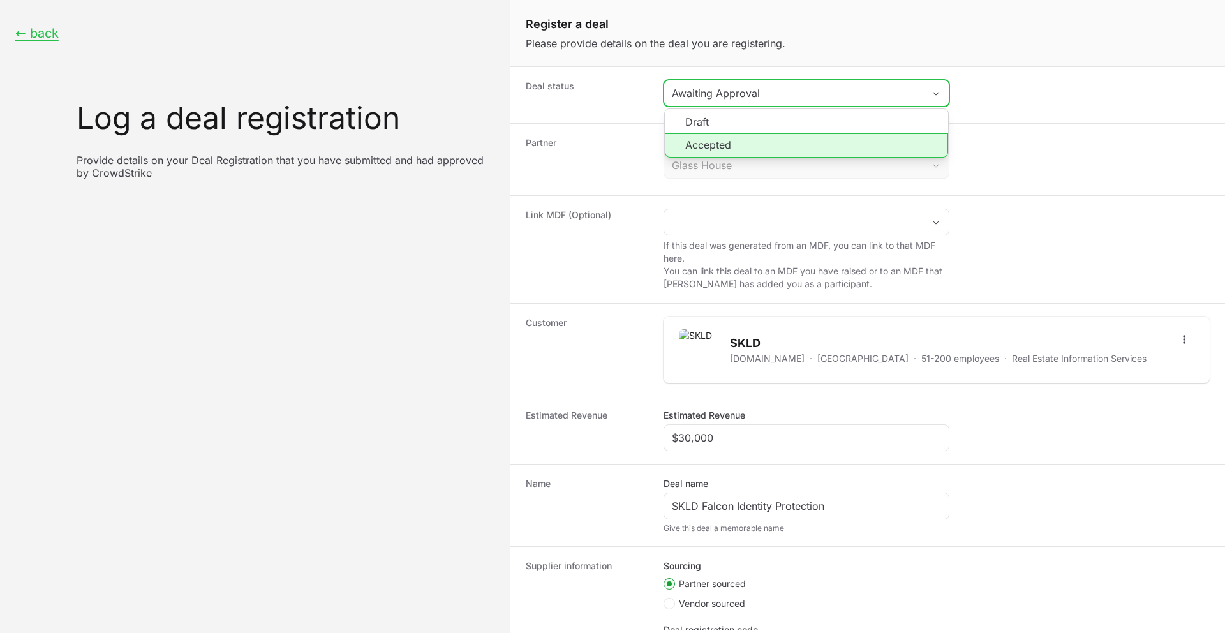
click at [746, 147] on li "Accepted" at bounding box center [806, 145] width 283 height 24
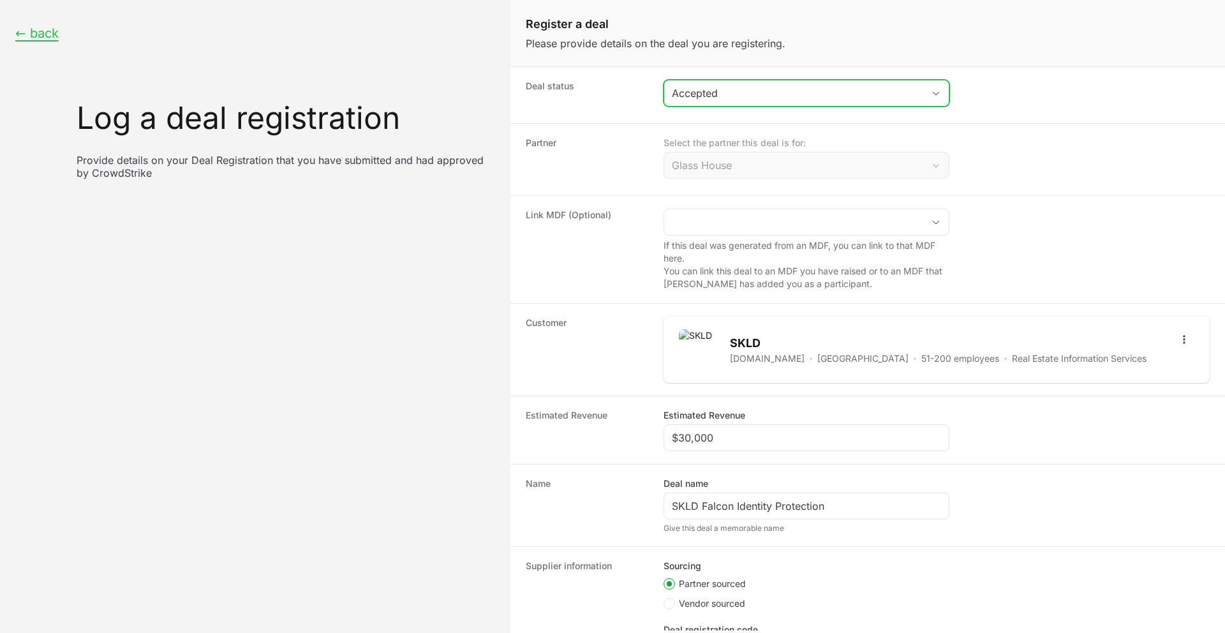
scroll to position [142, 0]
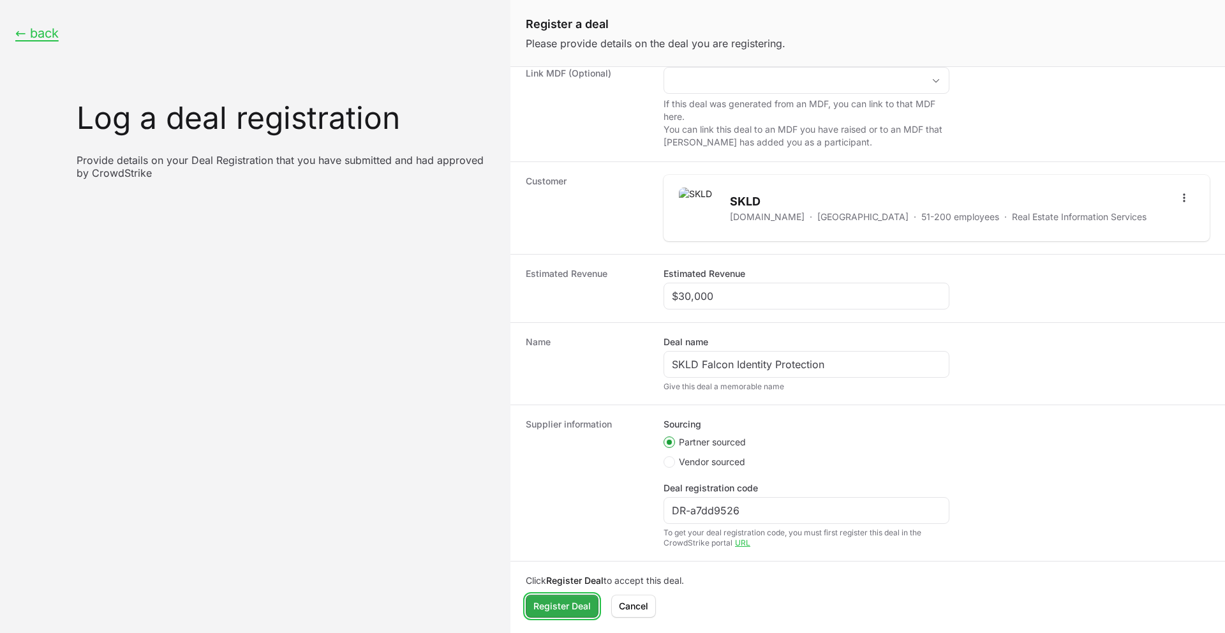
click at [544, 604] on span "Register Deal" at bounding box center [561, 605] width 57 height 15
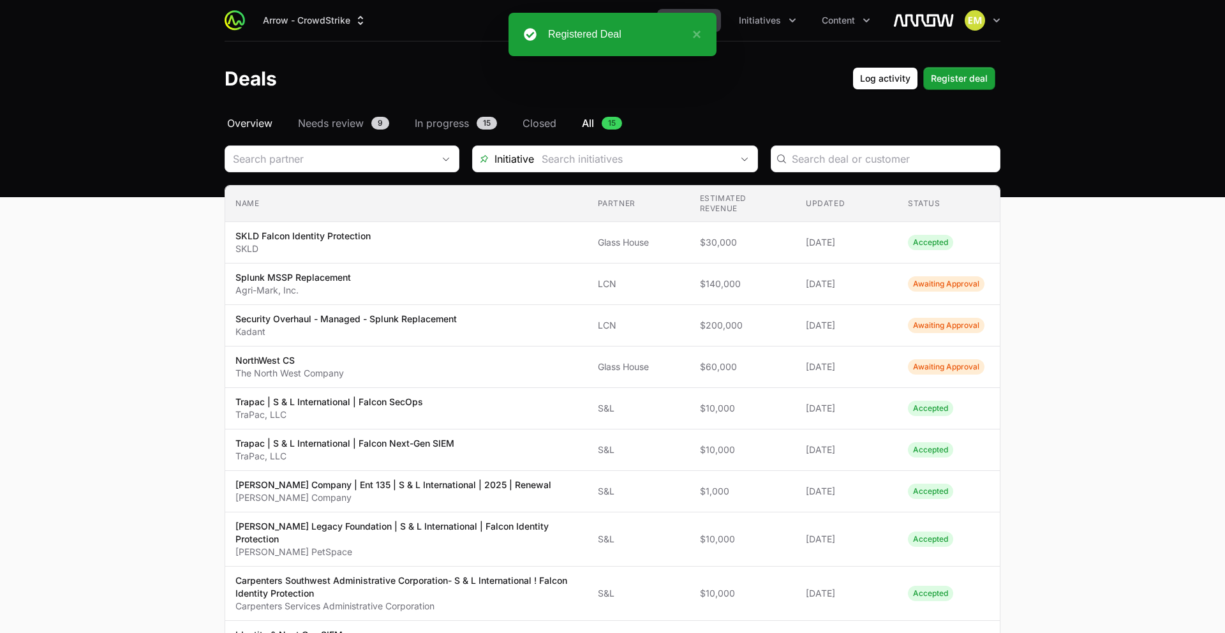
click at [264, 129] on span "Overview" at bounding box center [249, 122] width 45 height 15
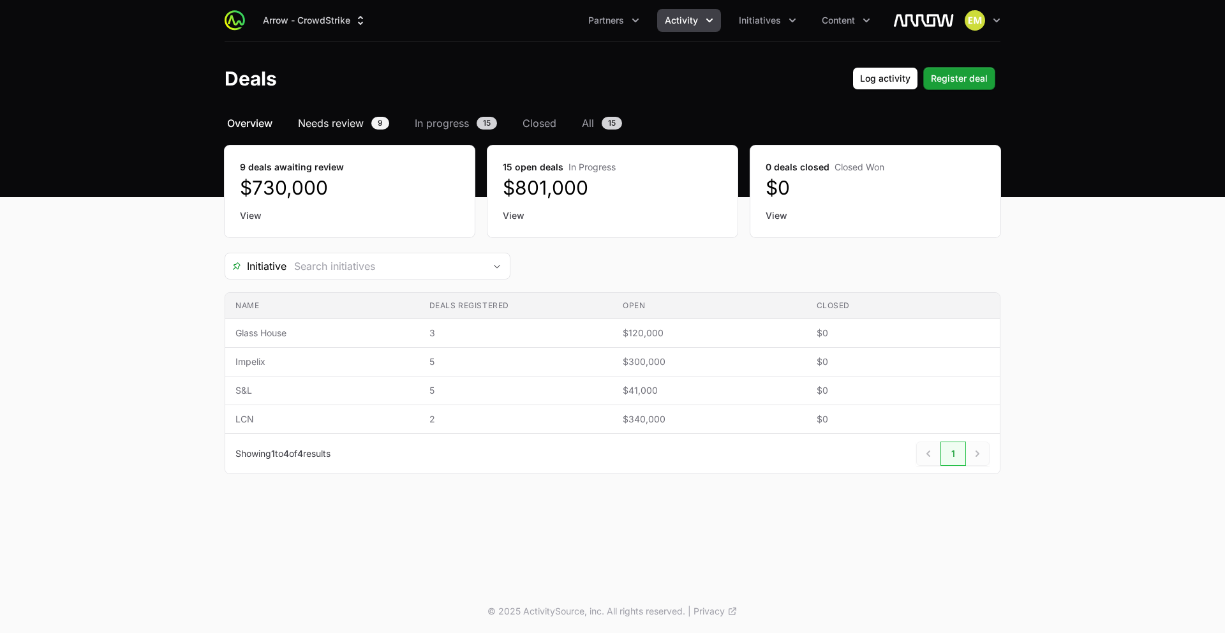
click at [351, 126] on span "Needs review" at bounding box center [331, 122] width 66 height 15
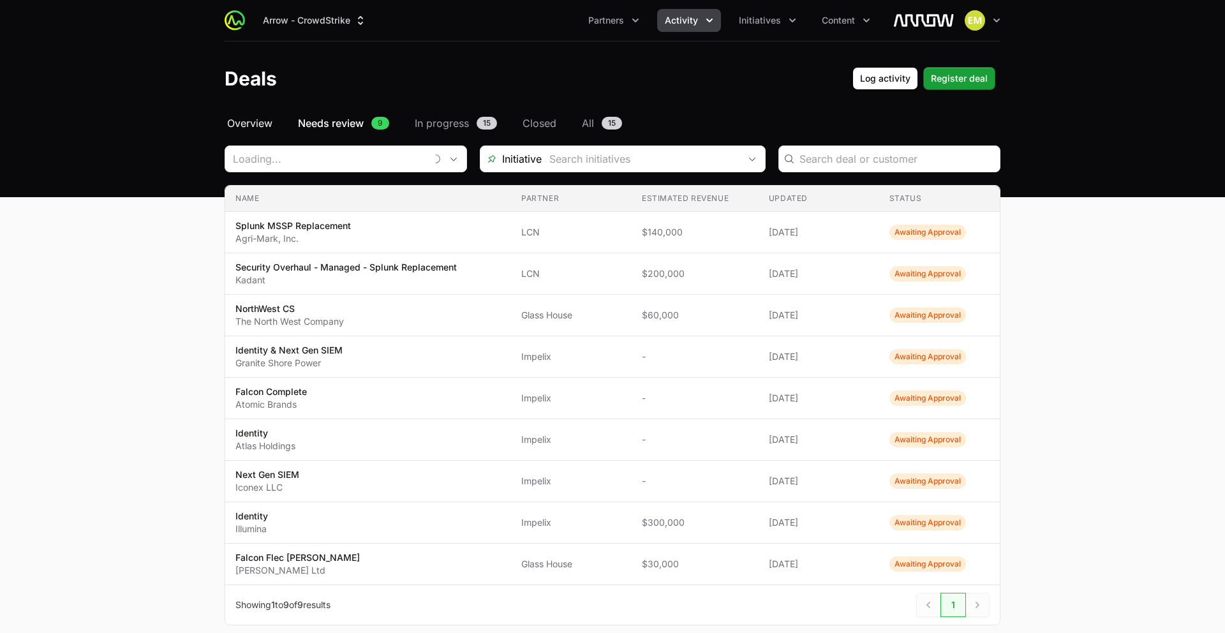
click at [260, 124] on span "Overview" at bounding box center [249, 122] width 45 height 15
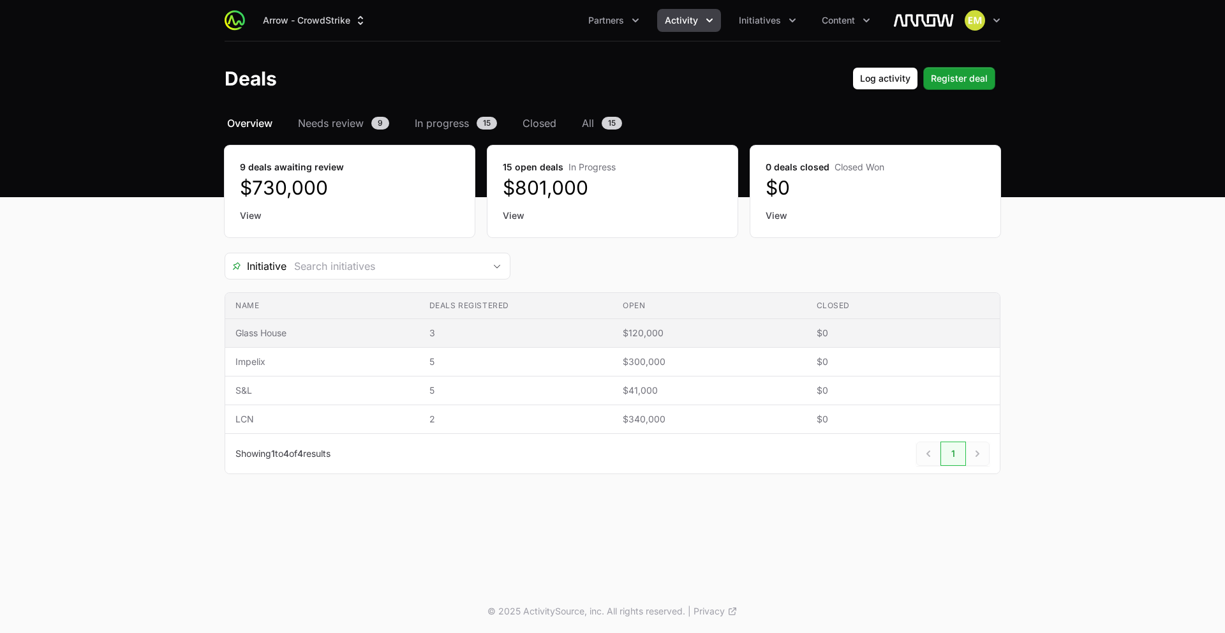
click at [345, 341] on td "Name Glass House" at bounding box center [322, 333] width 194 height 29
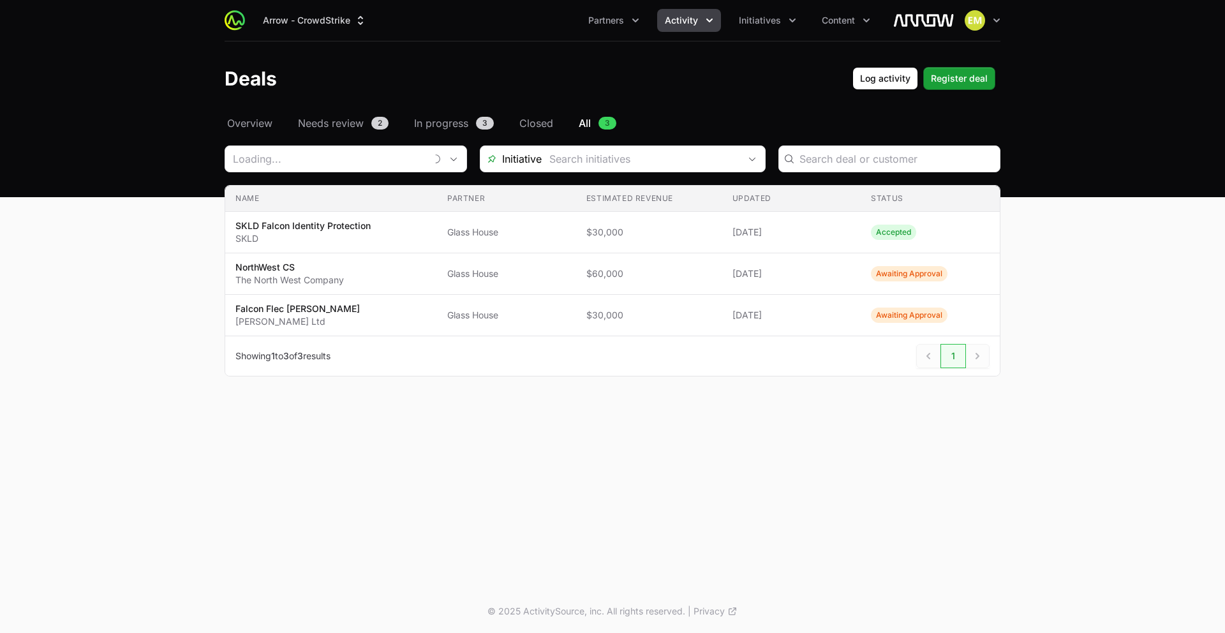
type input "Glass House"
